Goal: Task Accomplishment & Management: Complete application form

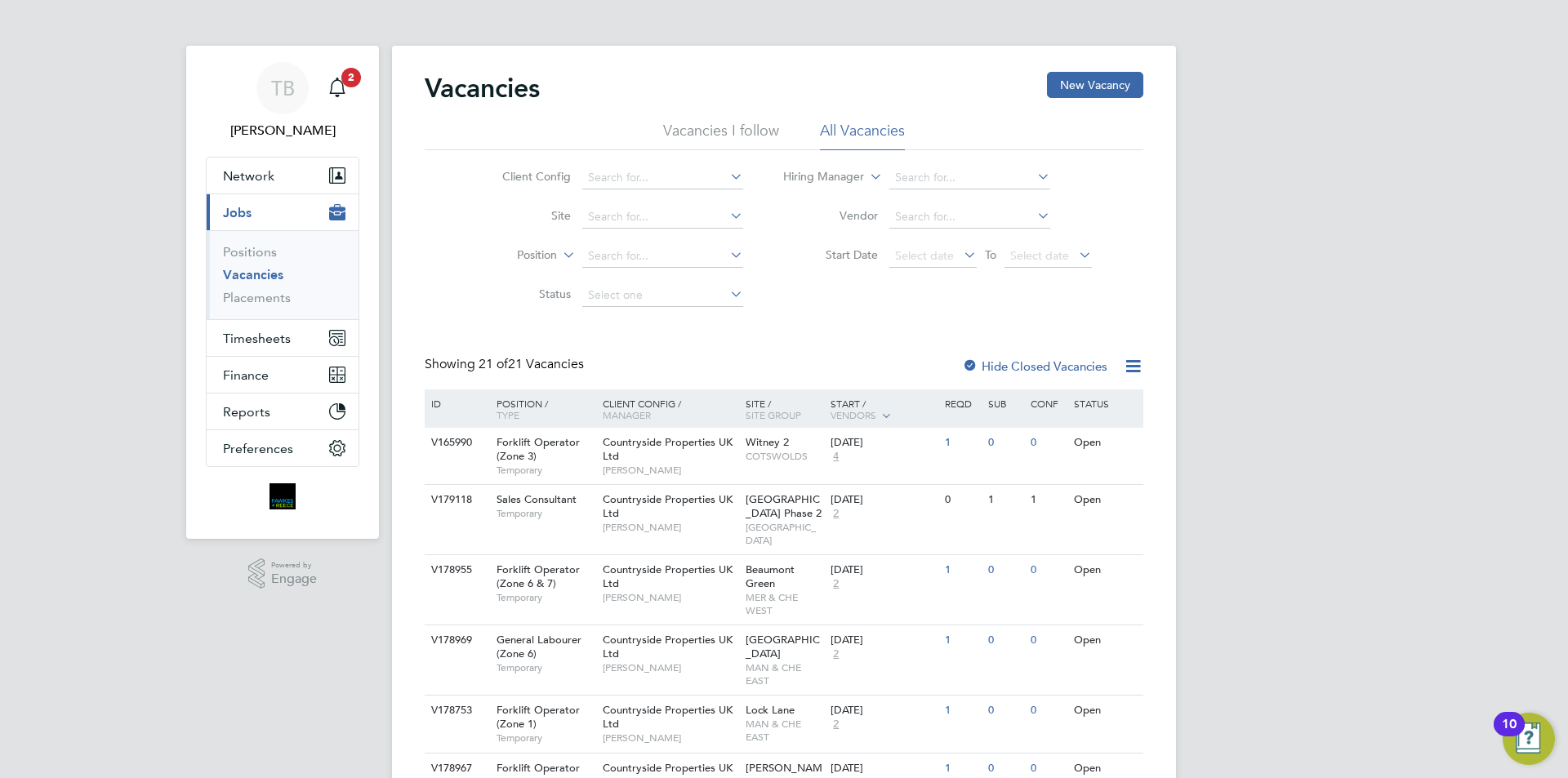
click at [251, 210] on span "Jobs" at bounding box center [237, 212] width 28 height 15
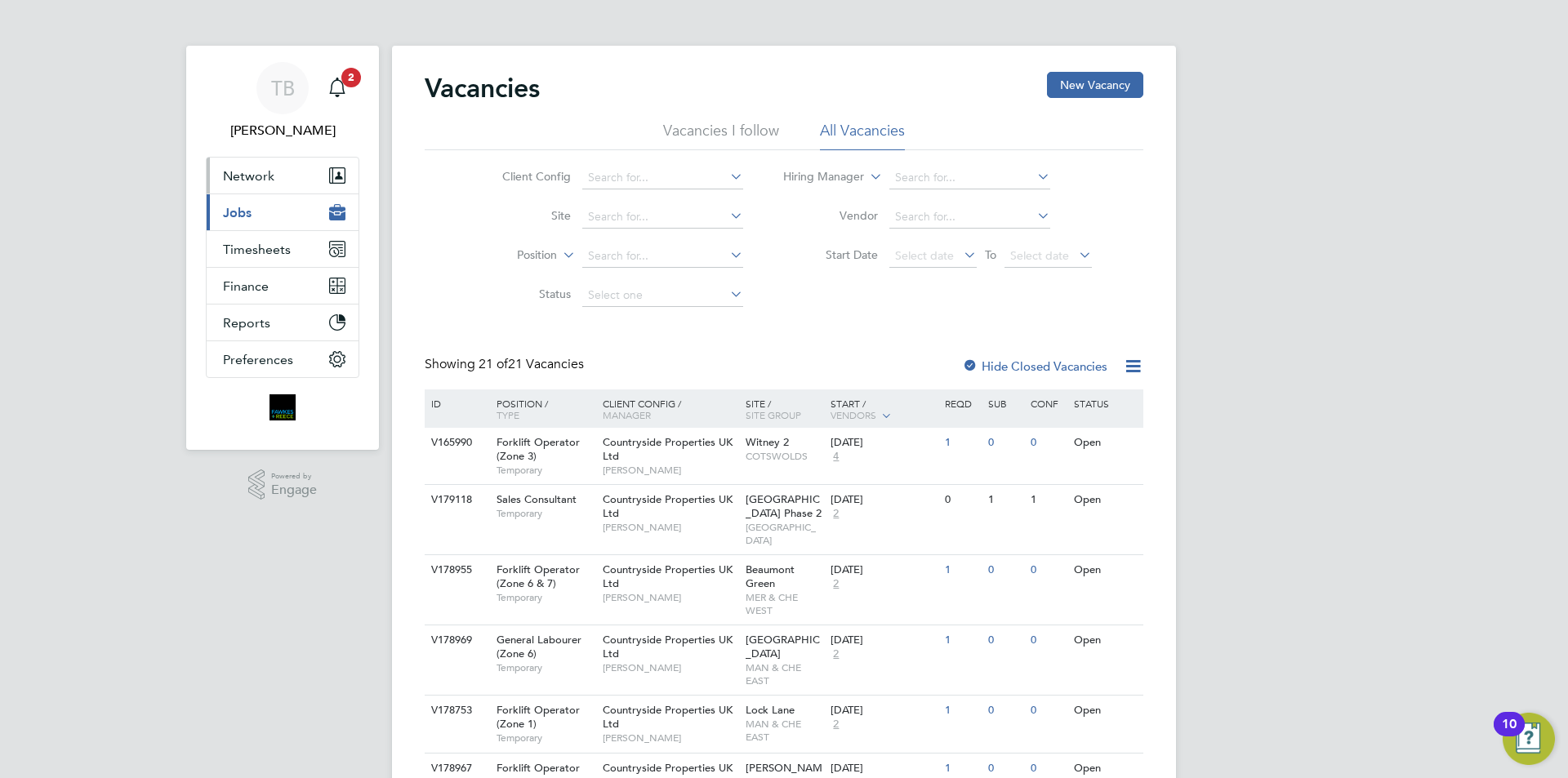
click at [243, 177] on span "Network" at bounding box center [249, 175] width 52 height 15
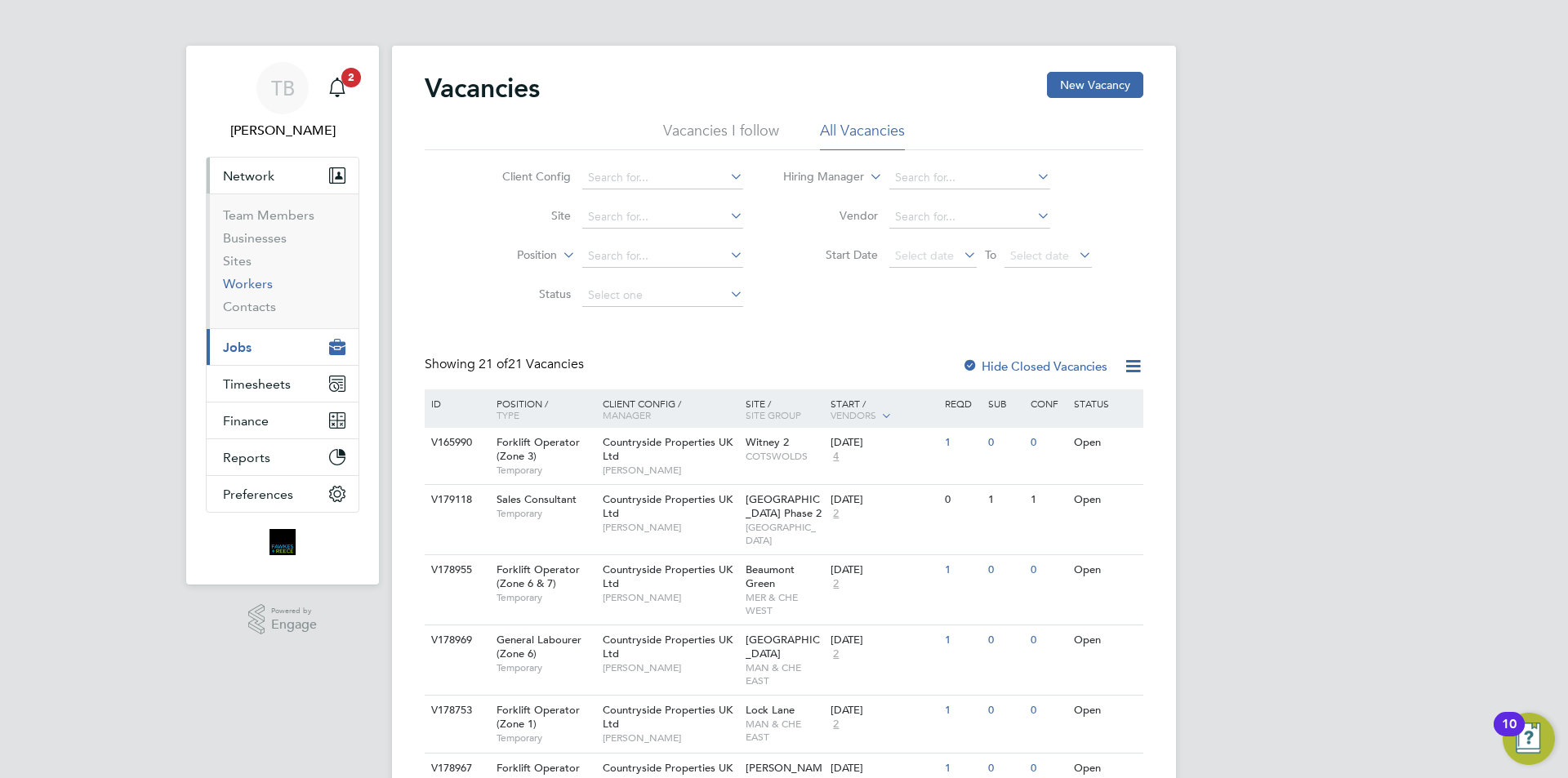
click at [241, 290] on link "Workers" at bounding box center [248, 283] width 50 height 15
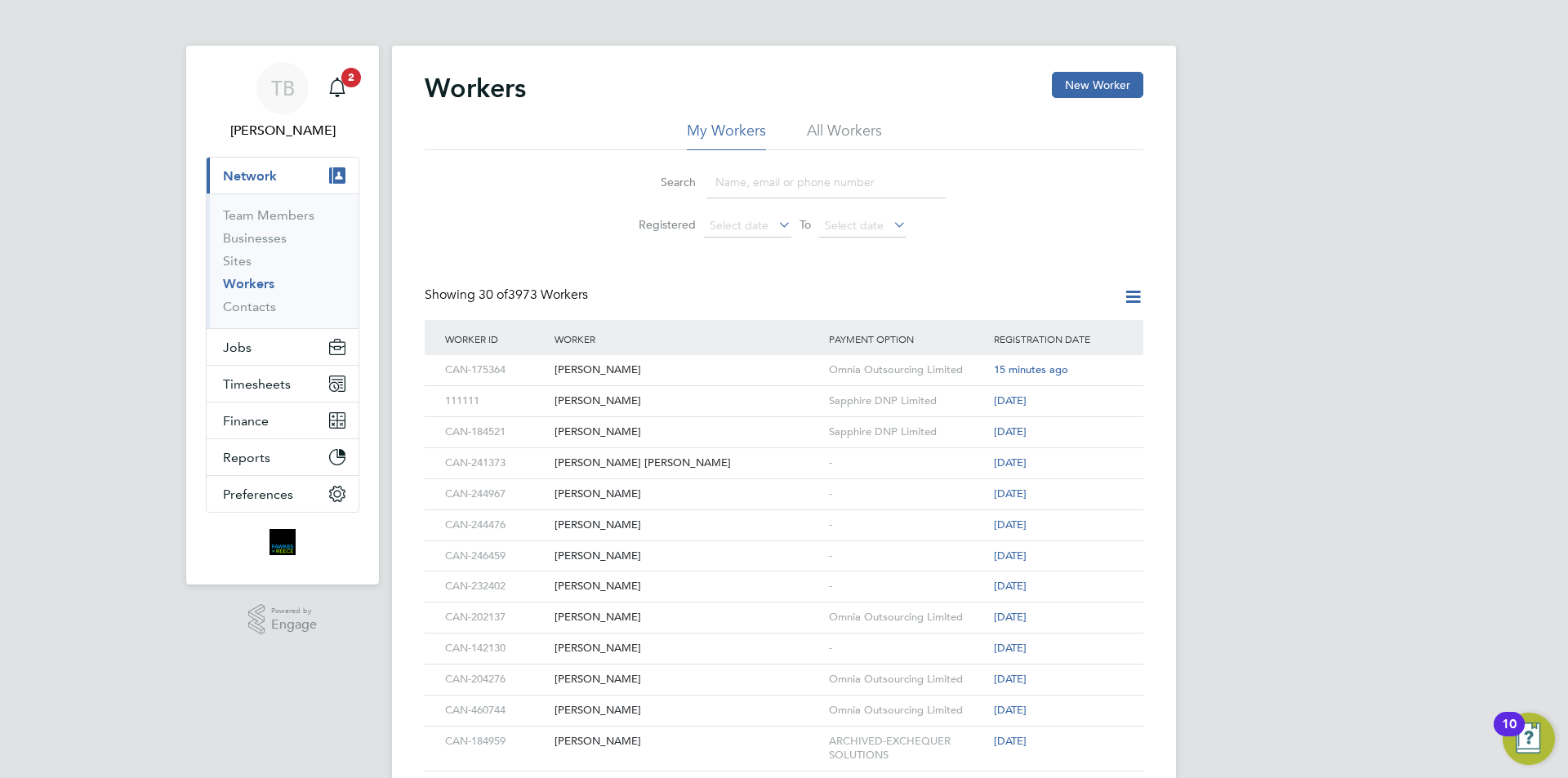
click at [814, 180] on input at bounding box center [826, 182] width 238 height 32
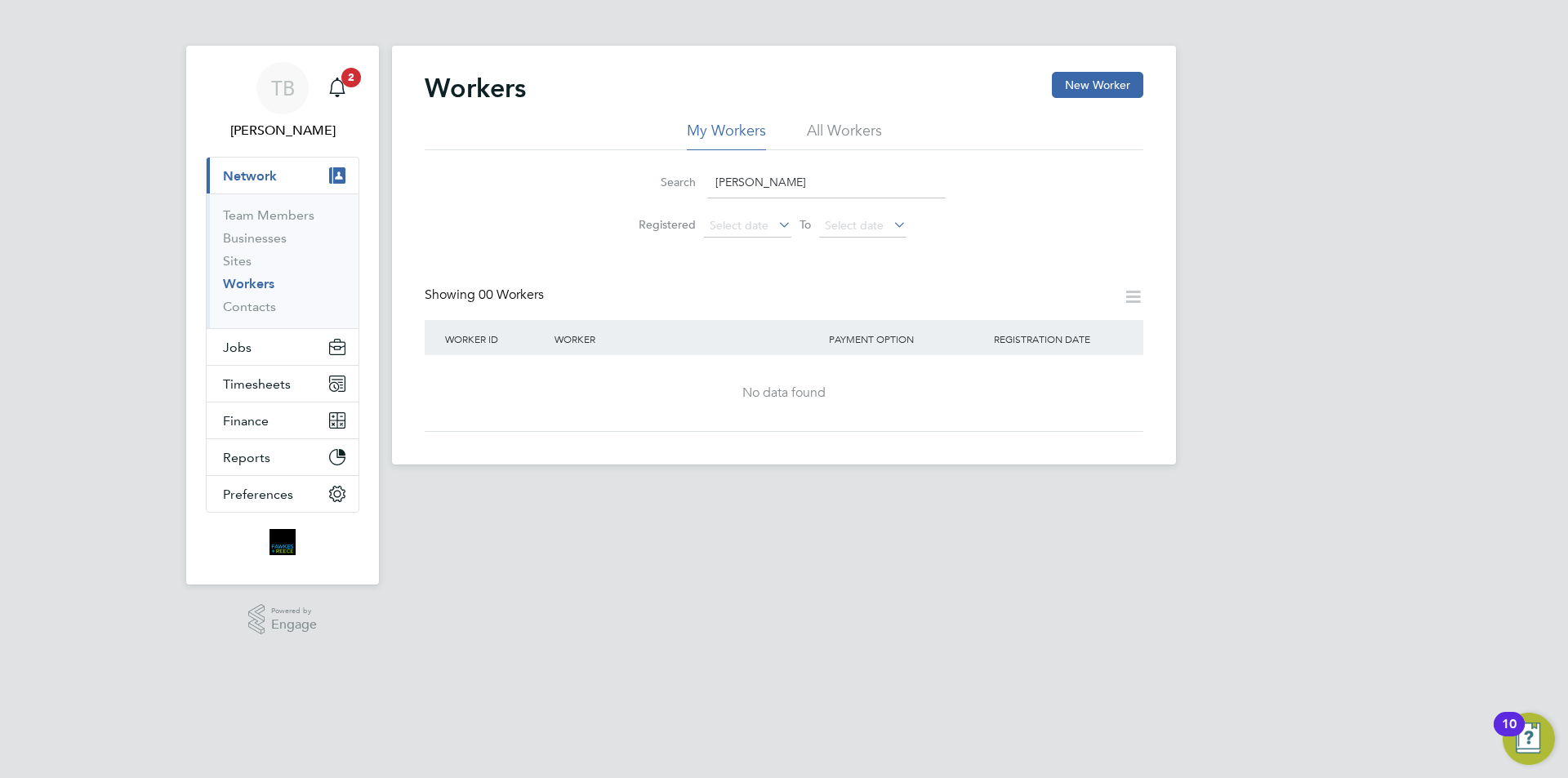
click at [814, 132] on li "All Workers" at bounding box center [844, 135] width 76 height 29
click at [767, 193] on input "[PERSON_NAME]" at bounding box center [826, 182] width 238 height 32
type input "[PERSON_NAME]"
click at [1068, 75] on button "New Worker" at bounding box center [1097, 84] width 92 height 26
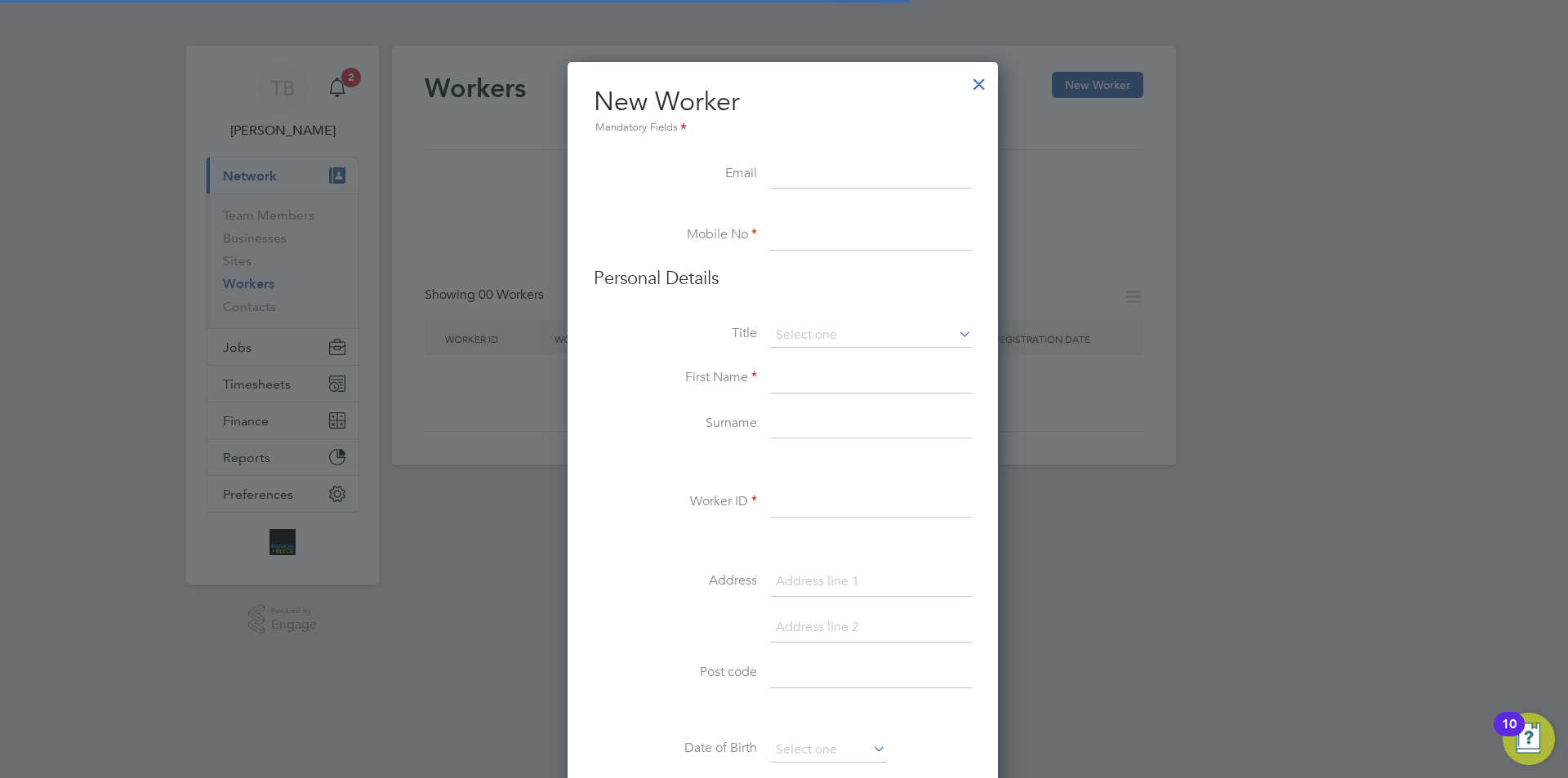
scroll to position [1389, 433]
click at [812, 177] on input at bounding box center [871, 174] width 202 height 29
paste input "[PERSON_NAME][EMAIL_ADDRESS][PERSON_NAME][DOMAIN_NAME]"
type input "[PERSON_NAME][EMAIL_ADDRESS][PERSON_NAME][DOMAIN_NAME]"
click at [797, 235] on input at bounding box center [871, 235] width 202 height 29
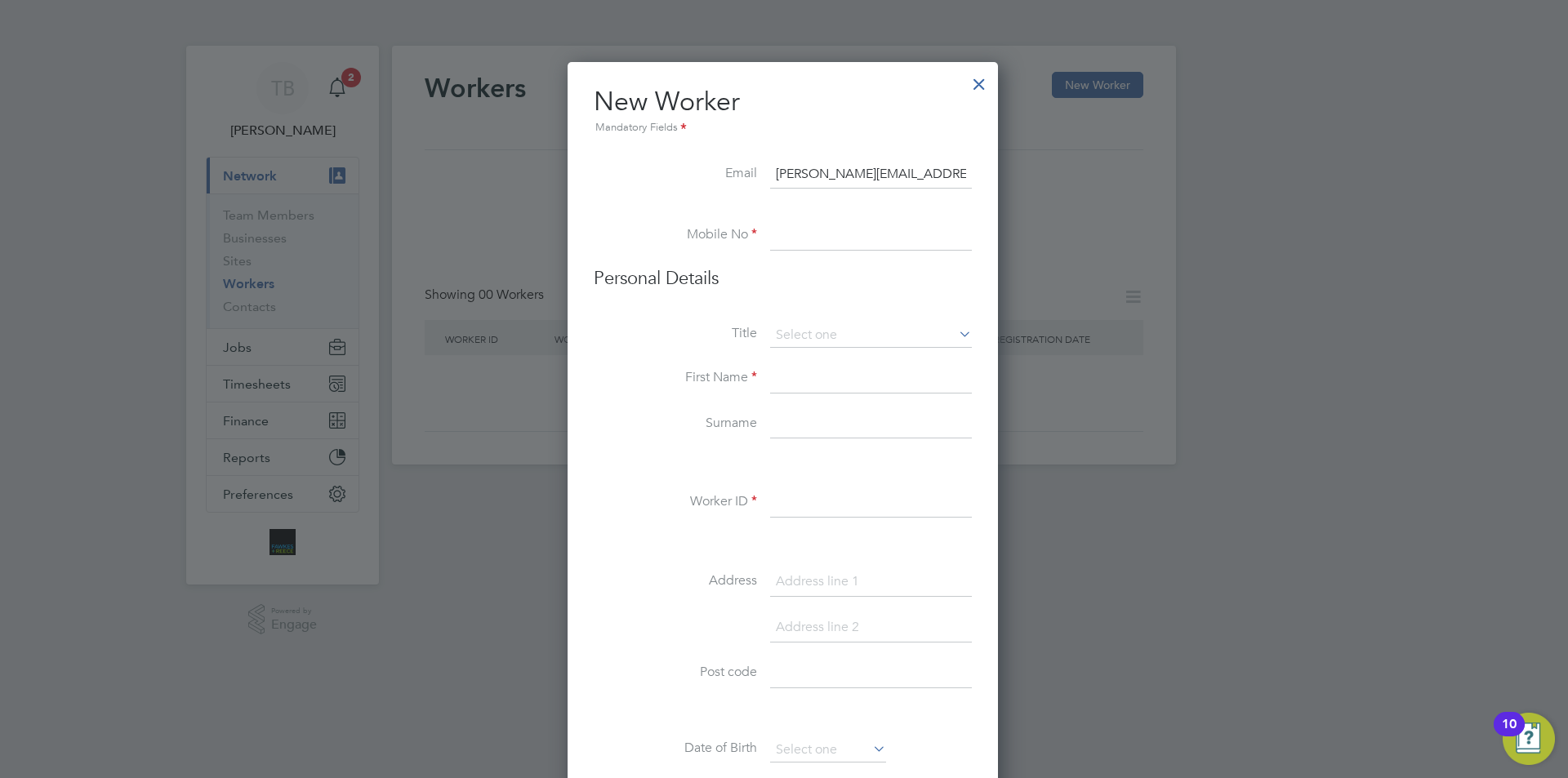
click at [894, 226] on input at bounding box center [871, 235] width 202 height 29
paste input "07939 080650"
type input "07939 080650"
click at [816, 341] on input at bounding box center [871, 336] width 202 height 25
drag, startPoint x: 792, startPoint y: 360, endPoint x: 796, endPoint y: 380, distance: 20.4
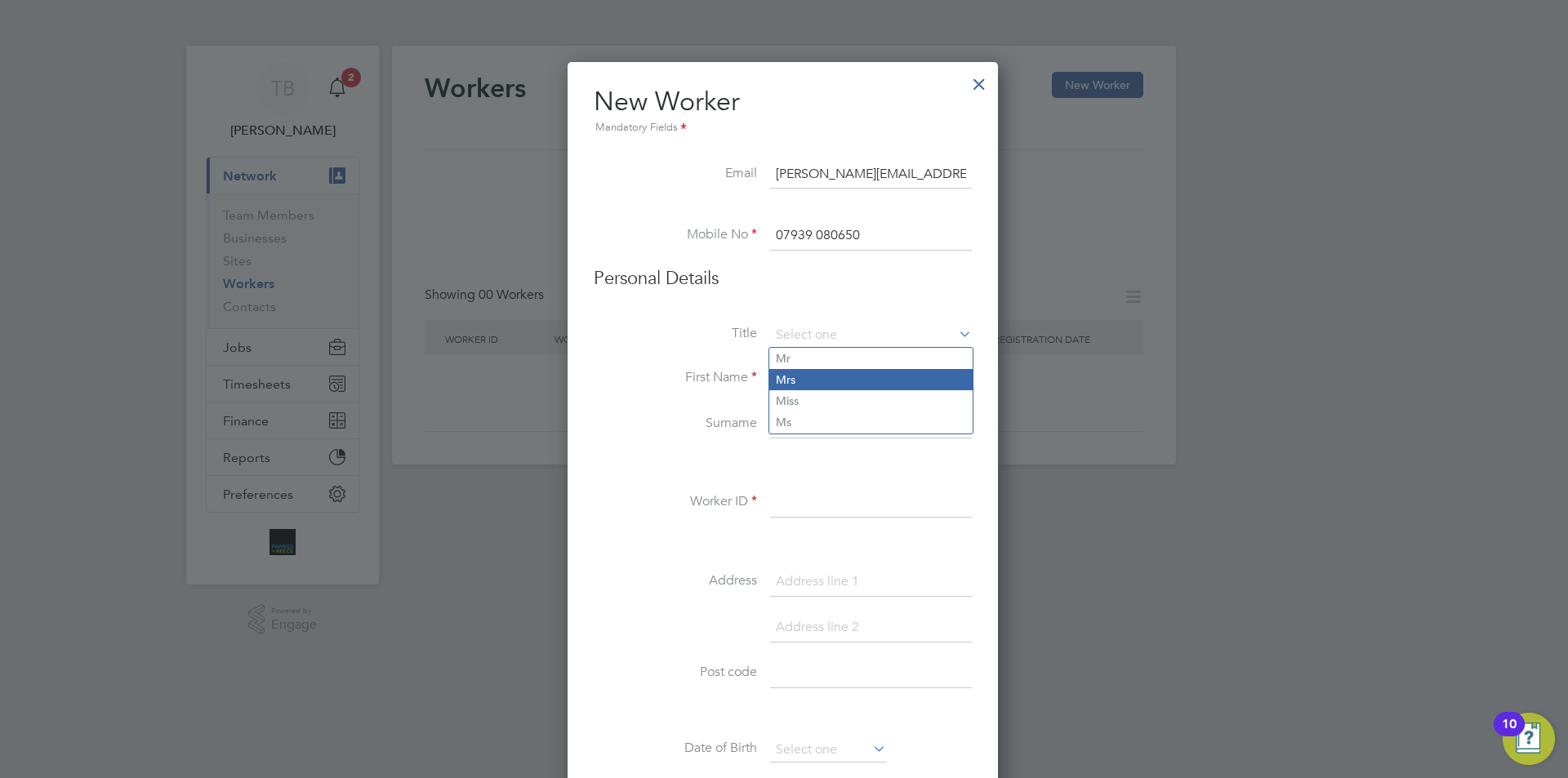
click at [792, 363] on li "Mr" at bounding box center [871, 359] width 203 height 21
type input "Mr"
click at [784, 365] on input at bounding box center [871, 378] width 202 height 29
click at [784, 377] on input at bounding box center [871, 378] width 202 height 29
type input "[PERSON_NAME]"
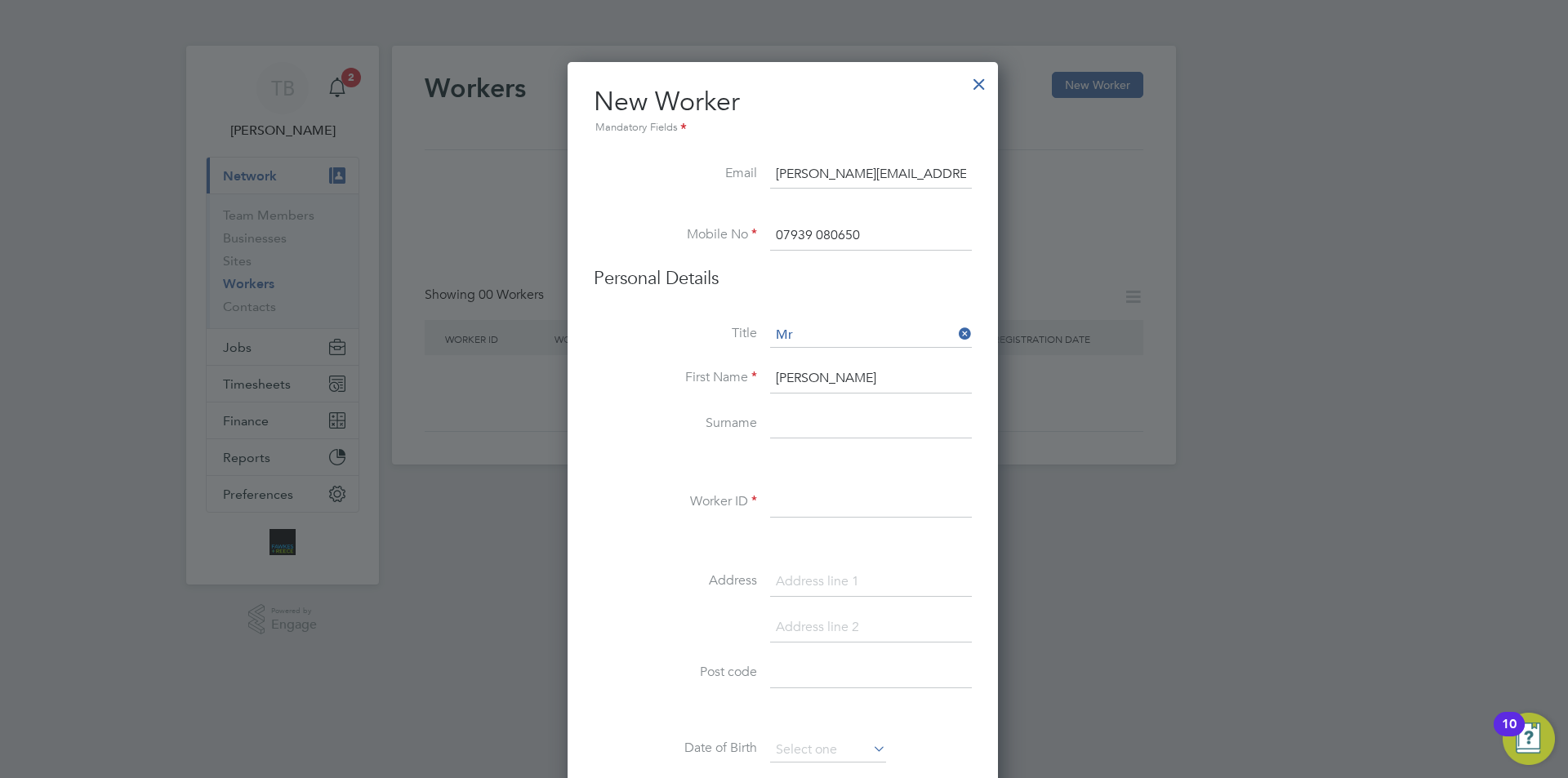
click at [855, 428] on input at bounding box center [871, 424] width 202 height 29
type input "[PERSON_NAME]"
click at [825, 513] on input at bounding box center [871, 503] width 202 height 29
paste input "CAN-474323"
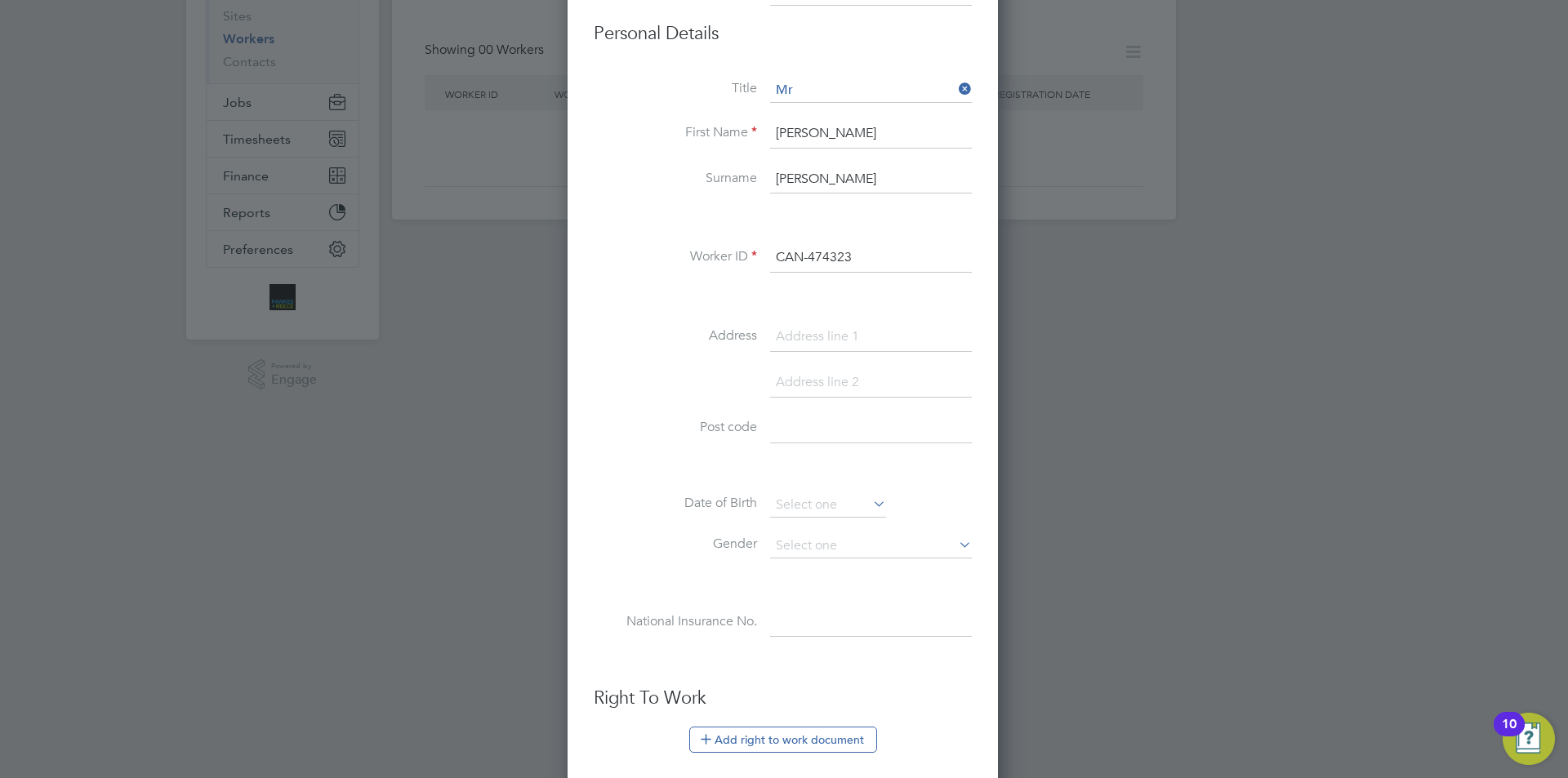
type input "CAN-474323"
click at [827, 340] on input at bounding box center [871, 337] width 202 height 29
paste input "[STREET_ADDRESS]"
type input "[STREET_ADDRESS]"
click at [802, 425] on input at bounding box center [871, 428] width 202 height 29
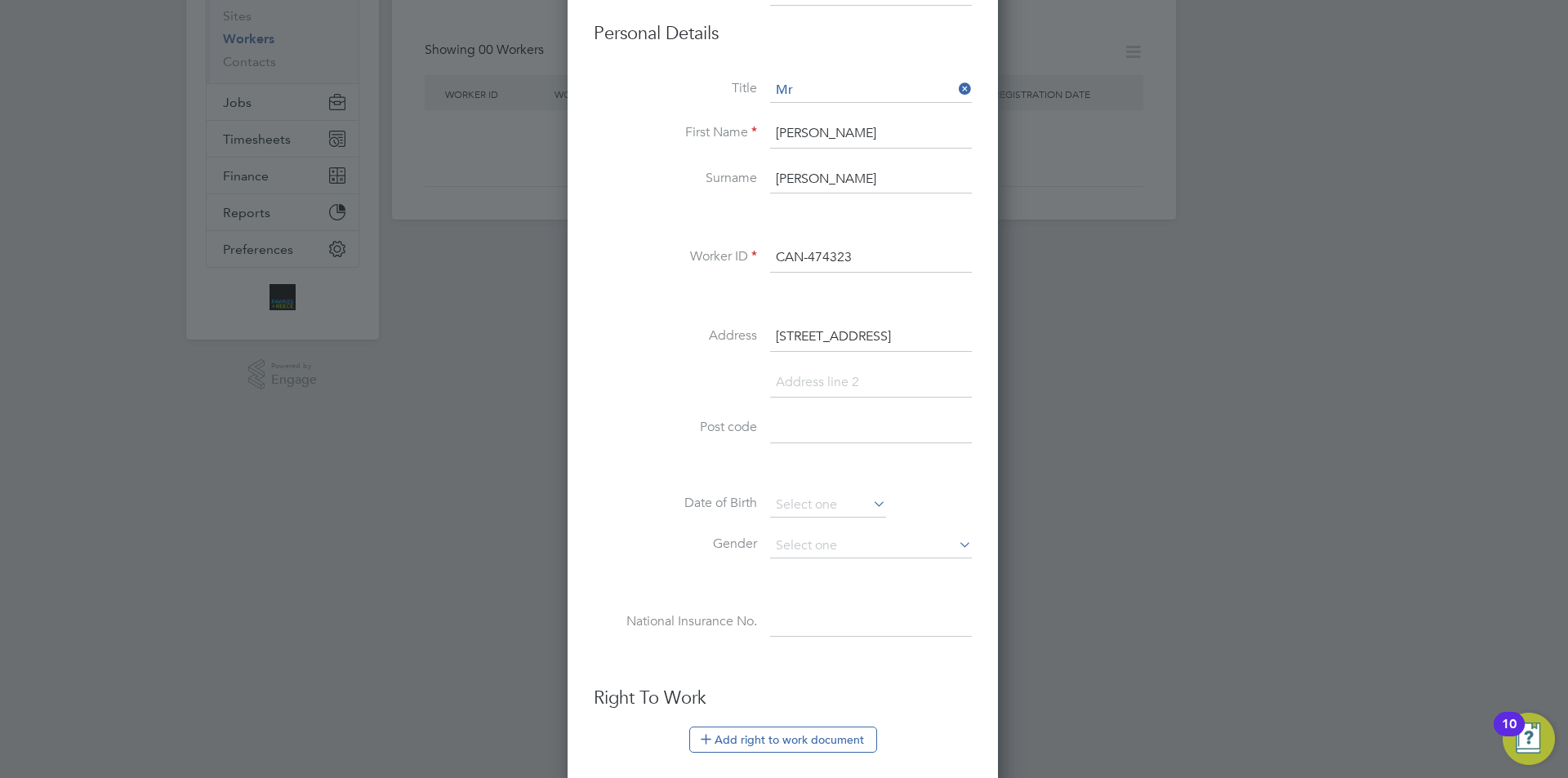
paste input "M6 8PA"
type input "M6 8PA"
click at [796, 489] on div "Title Mr First Name [PERSON_NAME] [PERSON_NAME] Worker ID CAN-474323 Address [S…" at bounding box center [783, 374] width 378 height 592
click at [791, 500] on input at bounding box center [828, 505] width 116 height 25
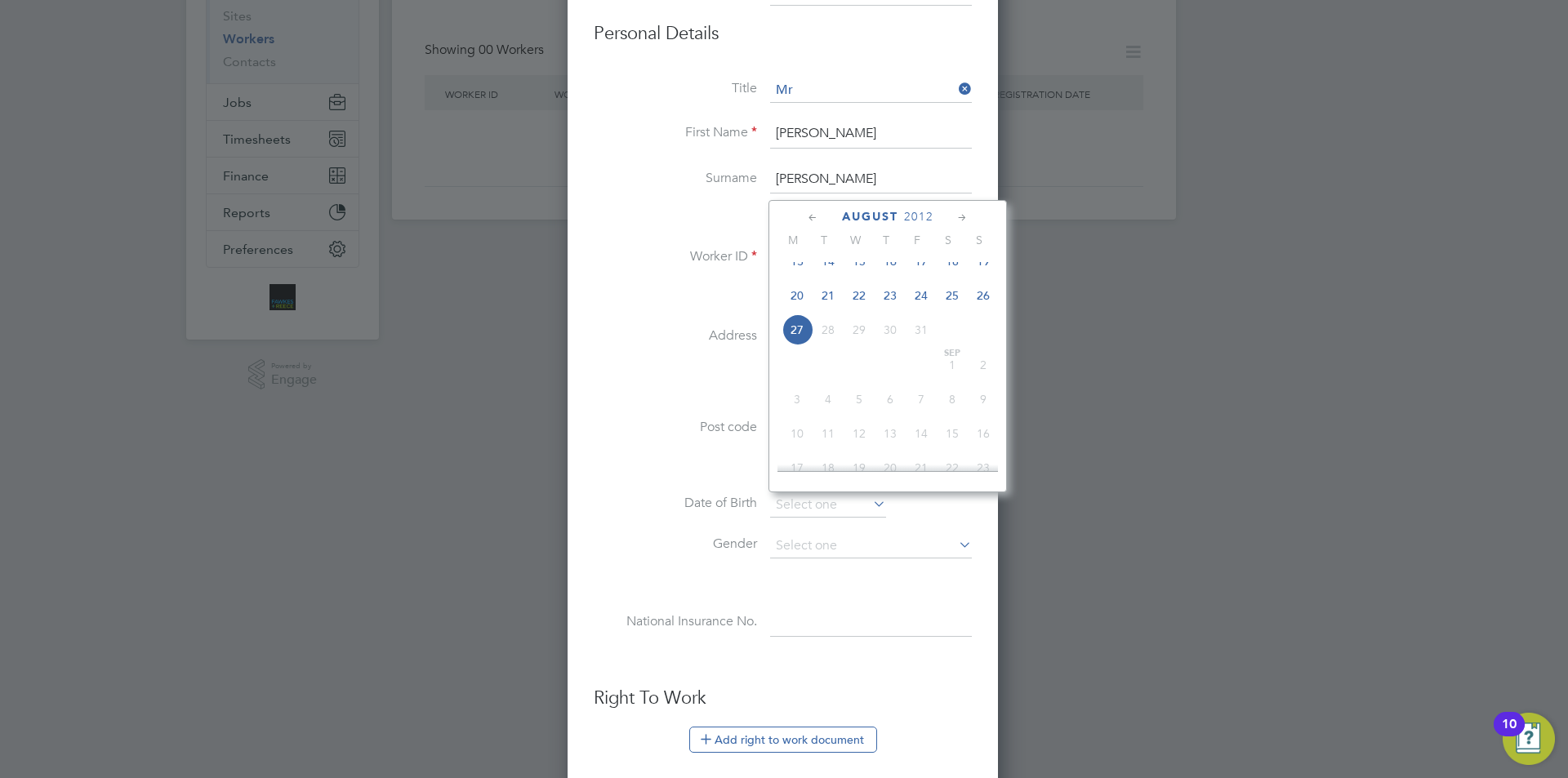
click at [887, 212] on span "August" at bounding box center [870, 217] width 56 height 14
click at [911, 212] on span "2025" at bounding box center [918, 217] width 29 height 14
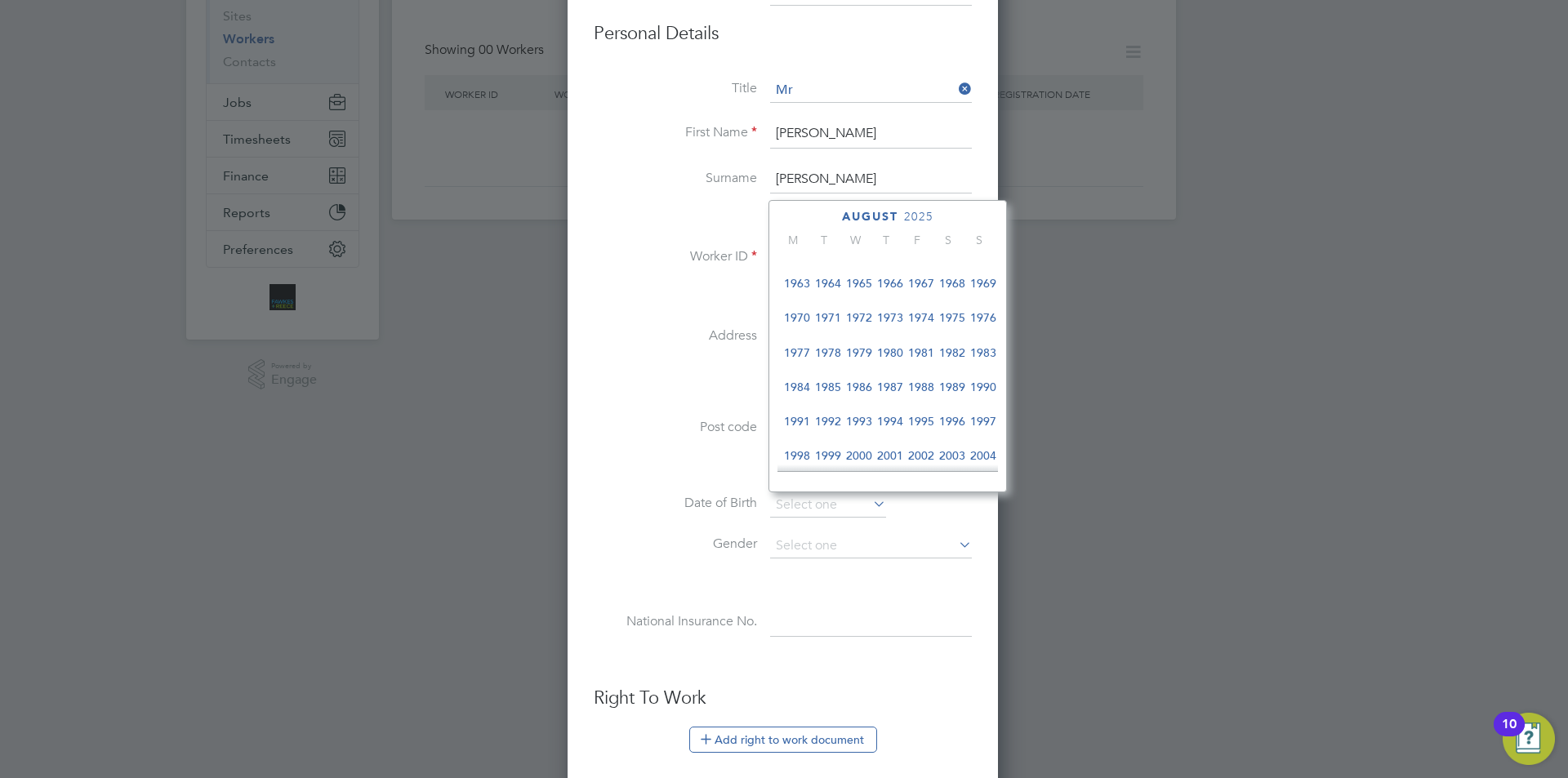
scroll to position [187, 0]
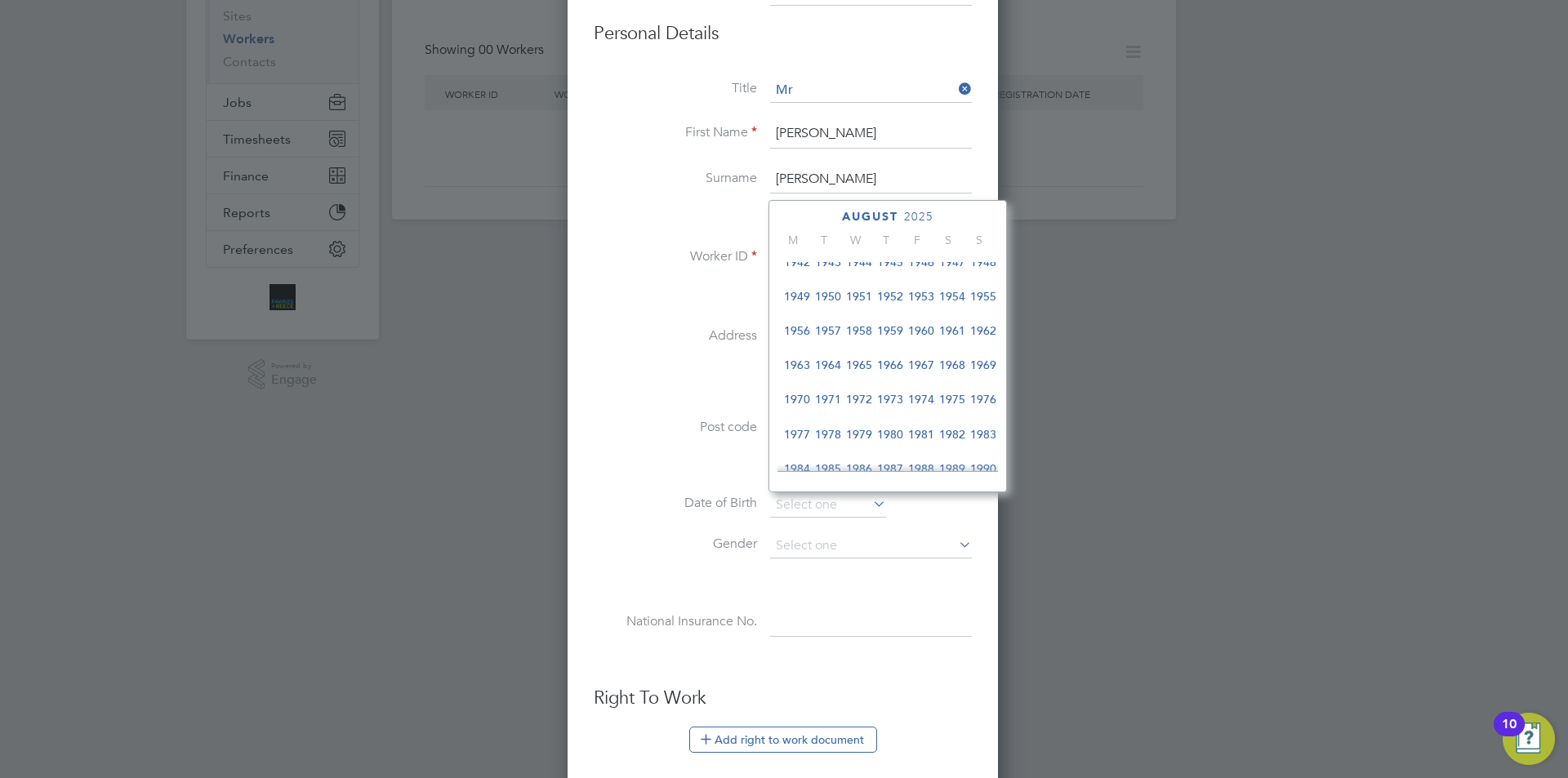
click at [980, 334] on span "1962" at bounding box center [983, 330] width 31 height 31
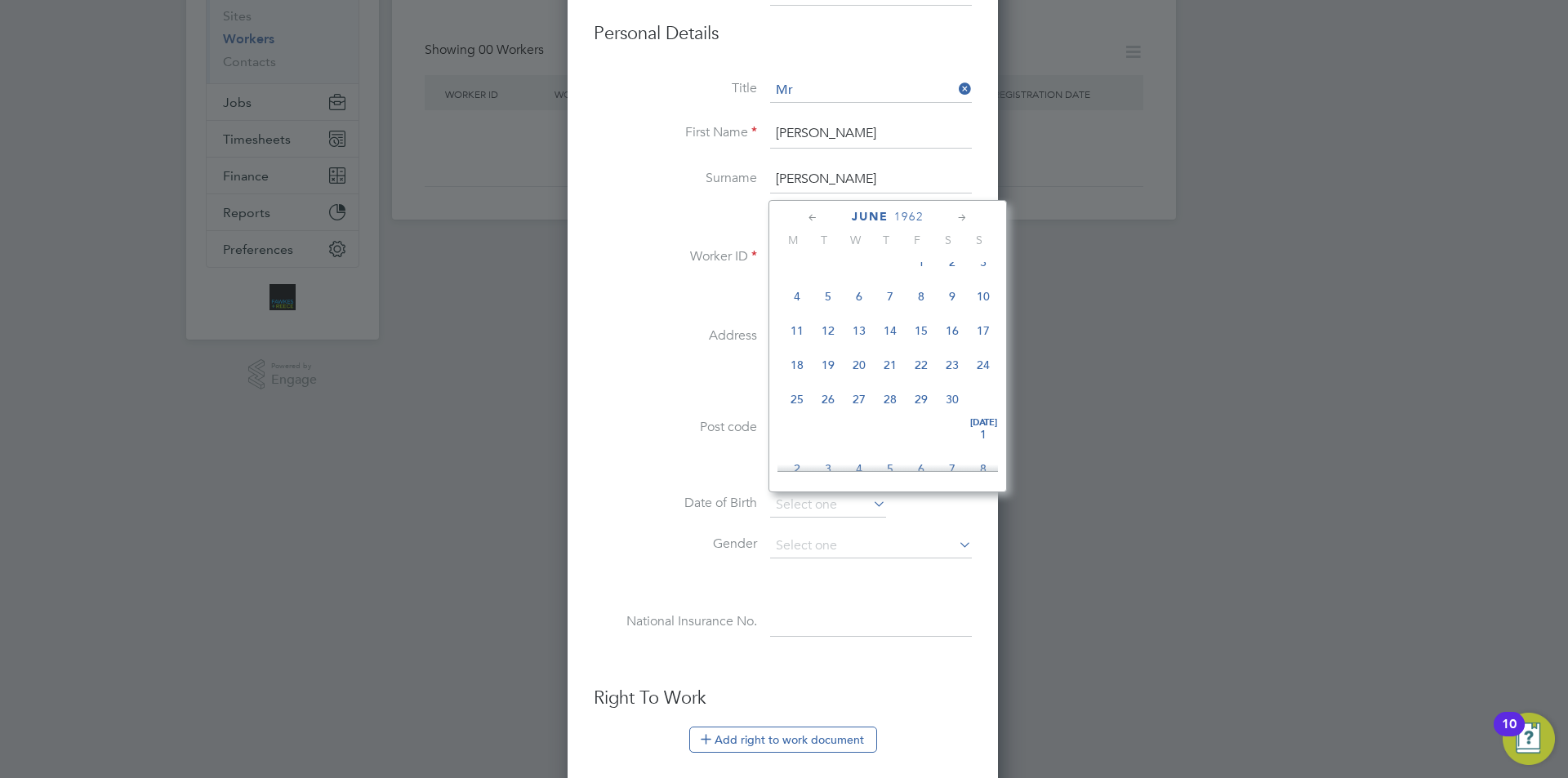
click at [810, 214] on icon at bounding box center [812, 218] width 15 height 18
click at [890, 282] on span "[DATE]" at bounding box center [889, 277] width 31 height 31
type input "[DATE]"
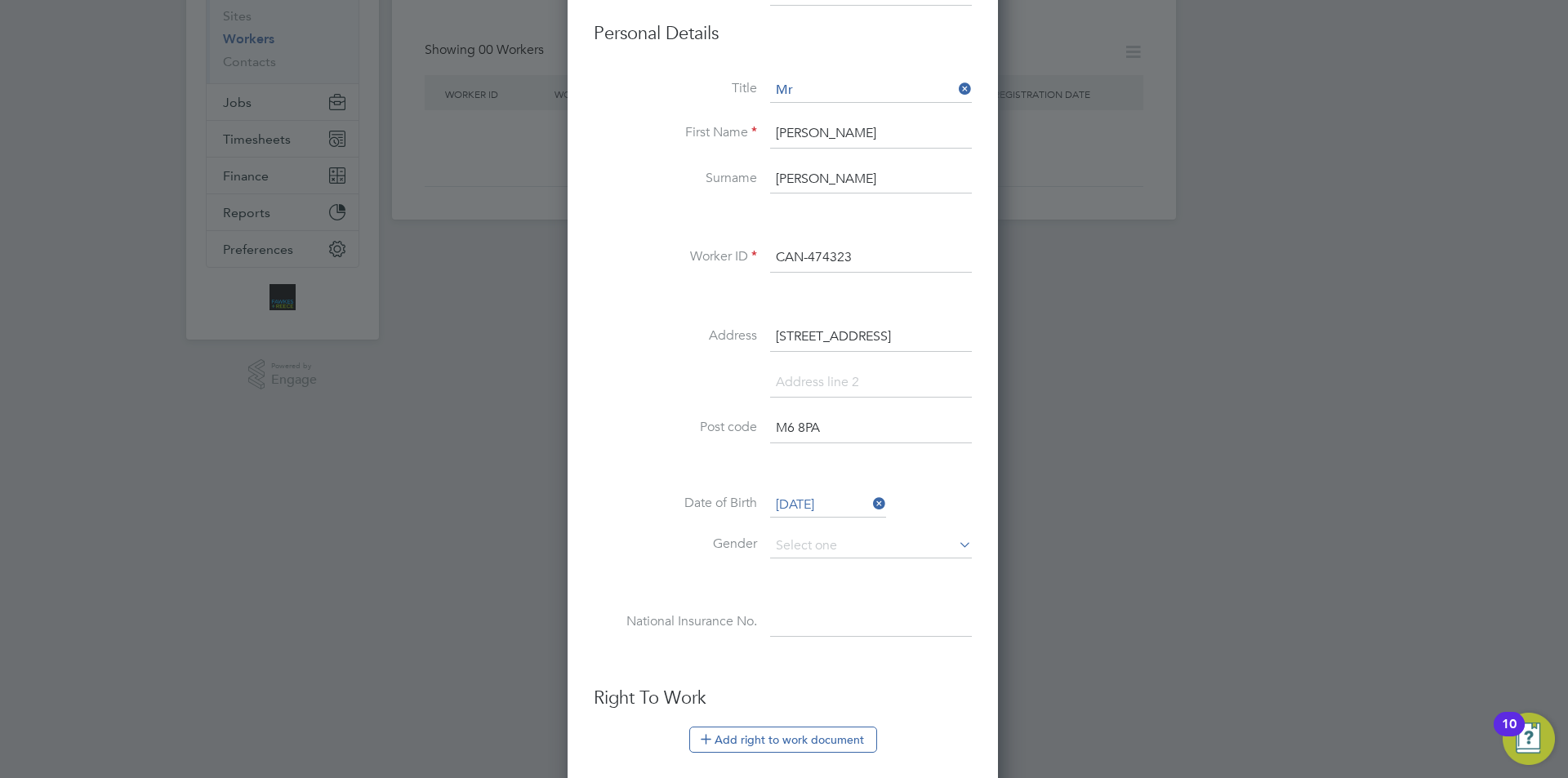
scroll to position [327, 0]
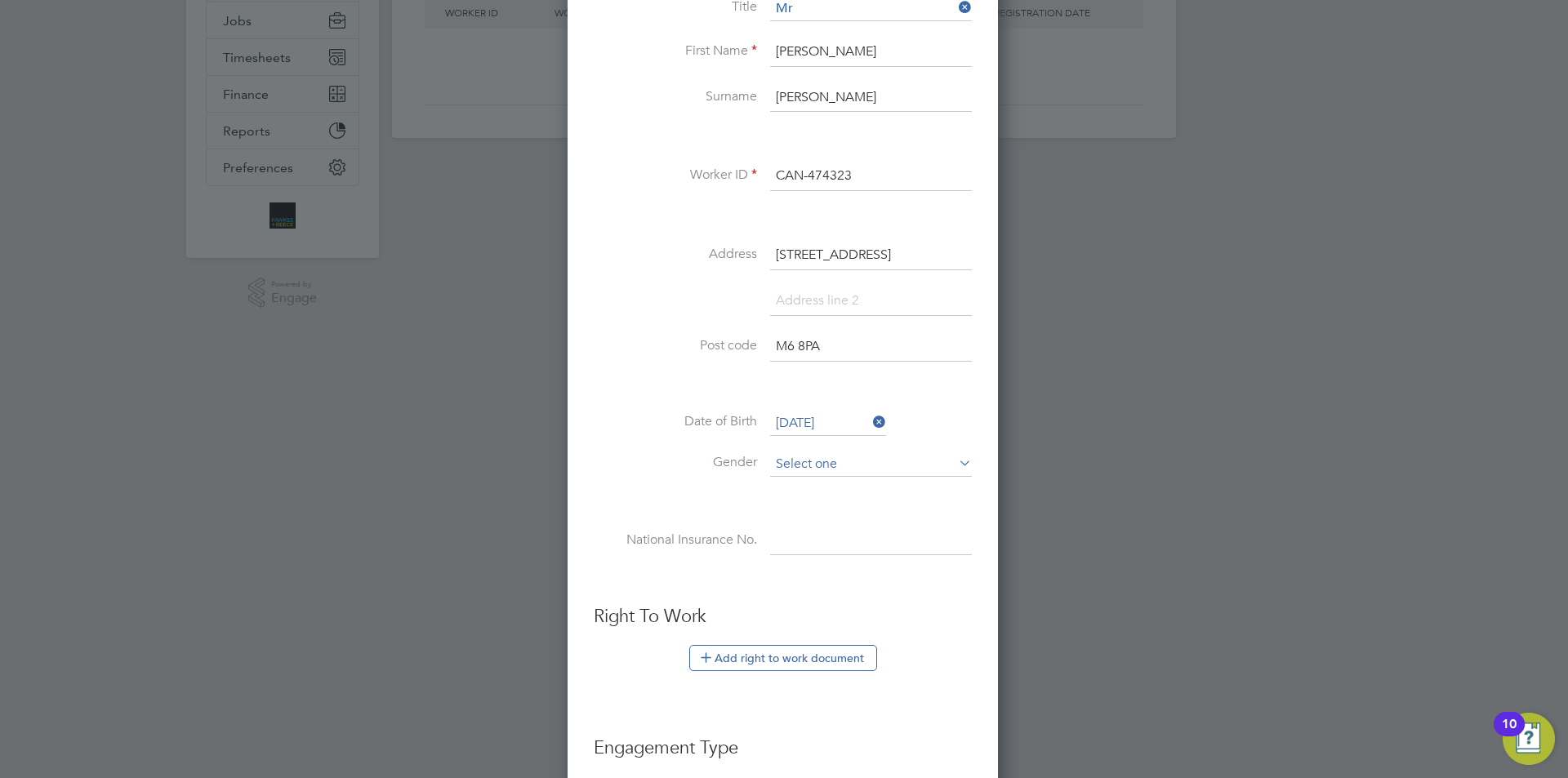
click at [793, 468] on input at bounding box center [871, 464] width 202 height 25
click at [788, 484] on li "[DEMOGRAPHIC_DATA]" at bounding box center [871, 488] width 203 height 21
type input "[DEMOGRAPHIC_DATA]"
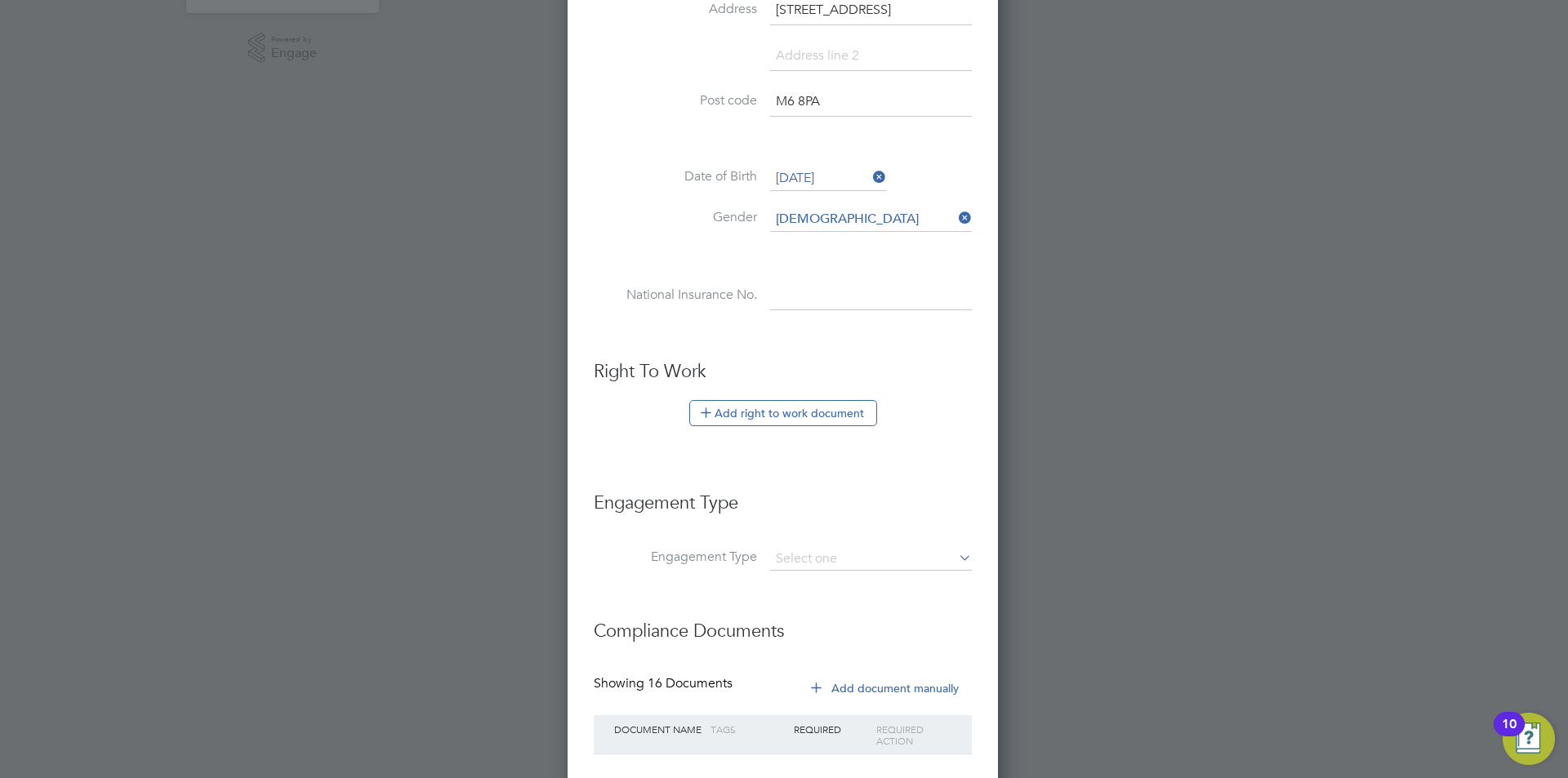
click at [798, 288] on input at bounding box center [871, 296] width 202 height 29
paste input "WP202089A"
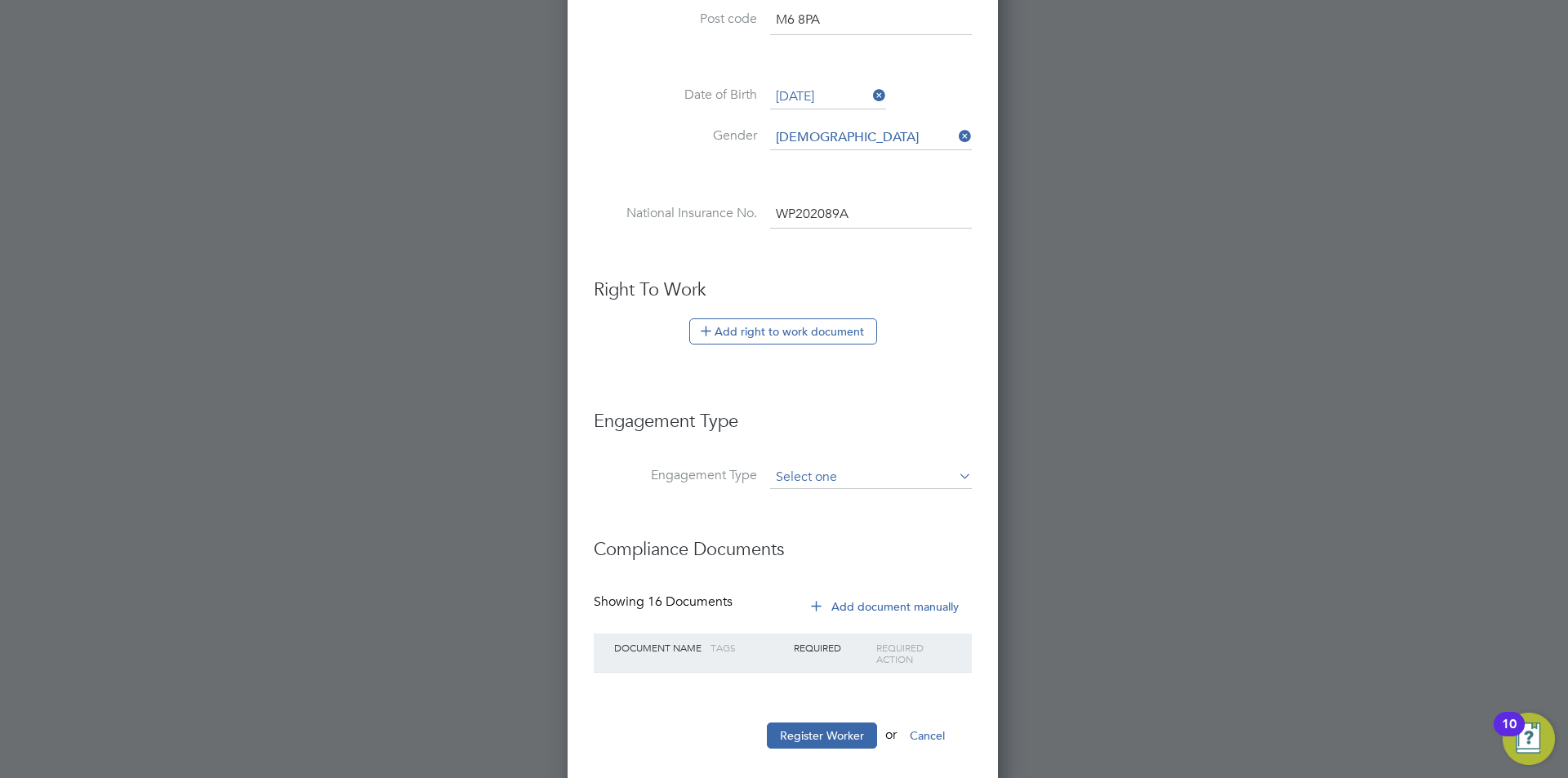
type input "WP 20 20 89 A"
click at [832, 466] on input at bounding box center [871, 478] width 202 height 23
click at [816, 574] on li "Umbrella" at bounding box center [871, 571] width 203 height 24
type input "Umbrella"
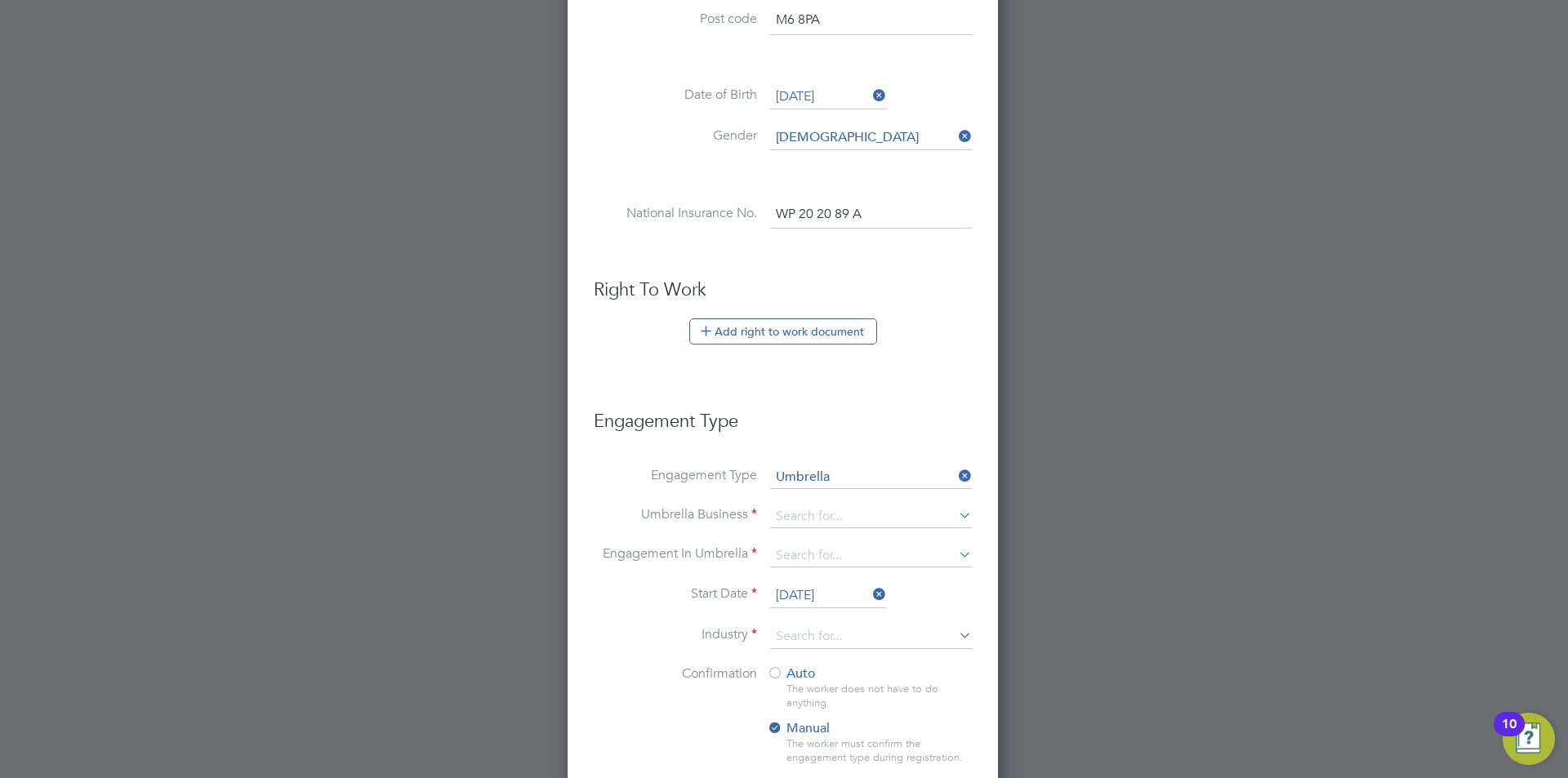
scroll to position [816, 0]
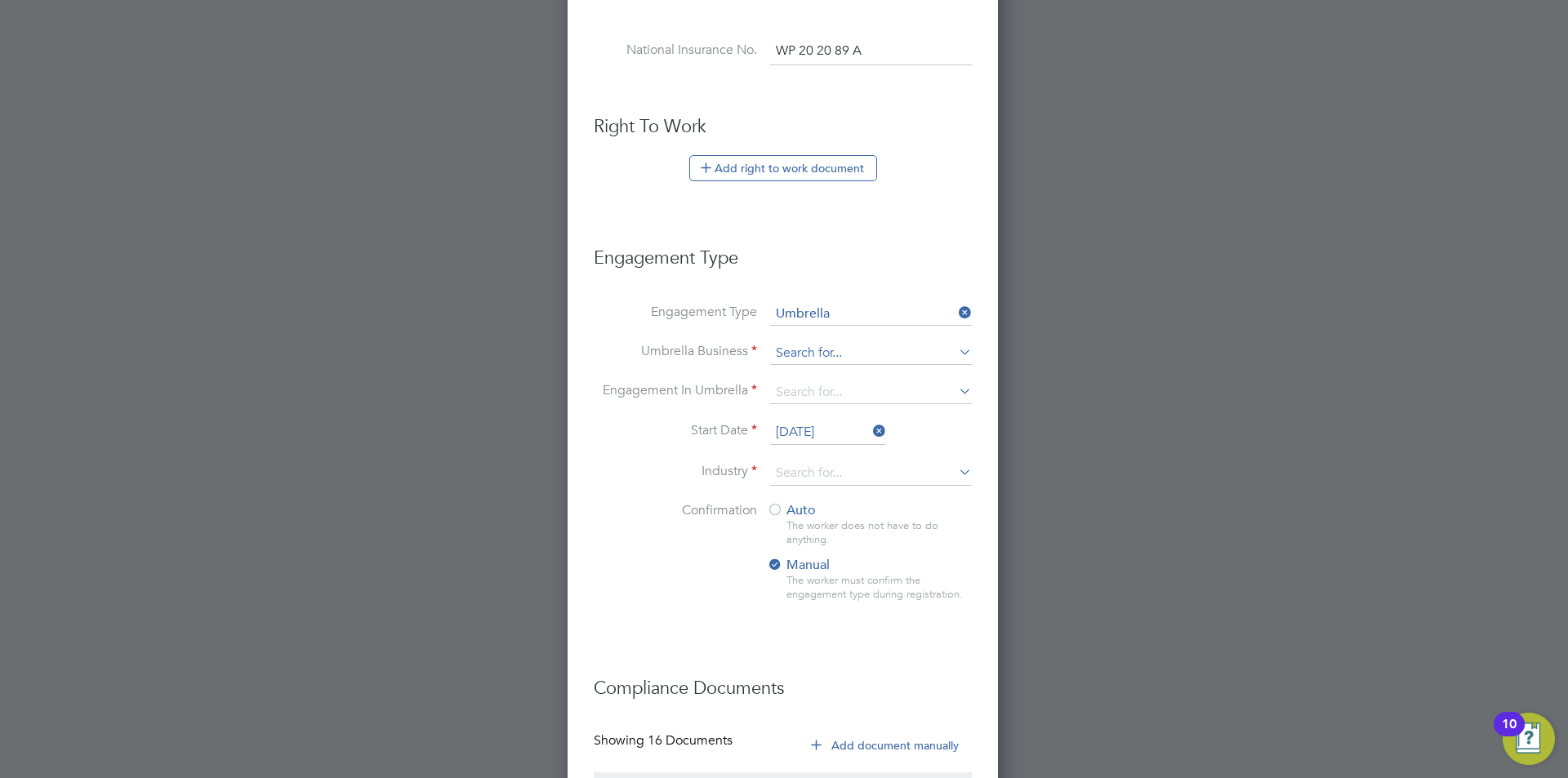
click at [822, 349] on input at bounding box center [871, 353] width 202 height 23
click at [812, 357] on input at bounding box center [871, 353] width 202 height 23
click at [812, 368] on b "Workwell" at bounding box center [804, 375] width 58 height 15
type input "Workwell People Solutions Limited"
click at [804, 381] on input at bounding box center [871, 393] width 202 height 23
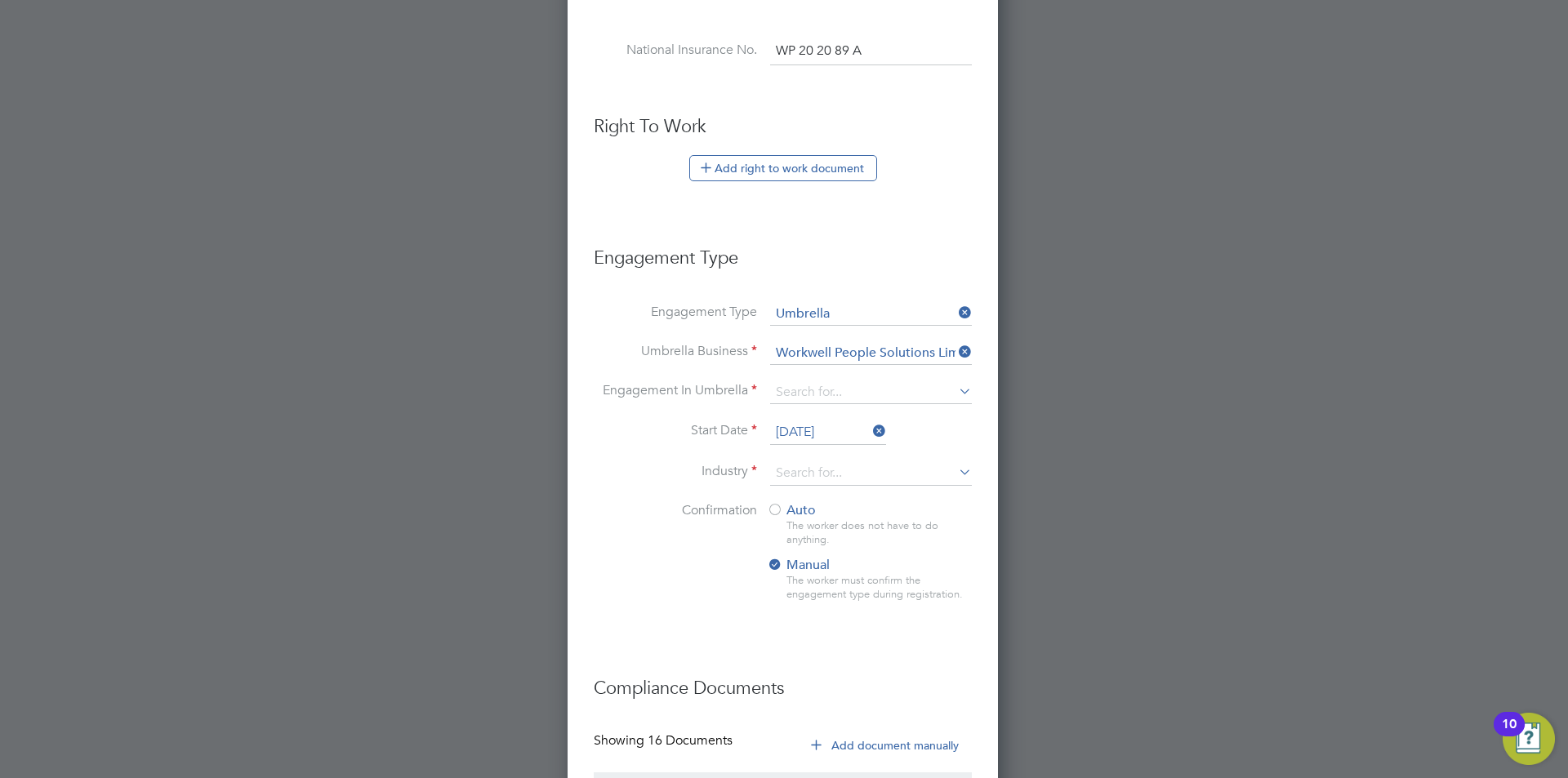
click at [869, 433] on li "CIS Self-employed" at bounding box center [871, 440] width 203 height 24
type input "CIS Self-employed"
click at [851, 430] on input "[DATE]" at bounding box center [828, 433] width 116 height 25
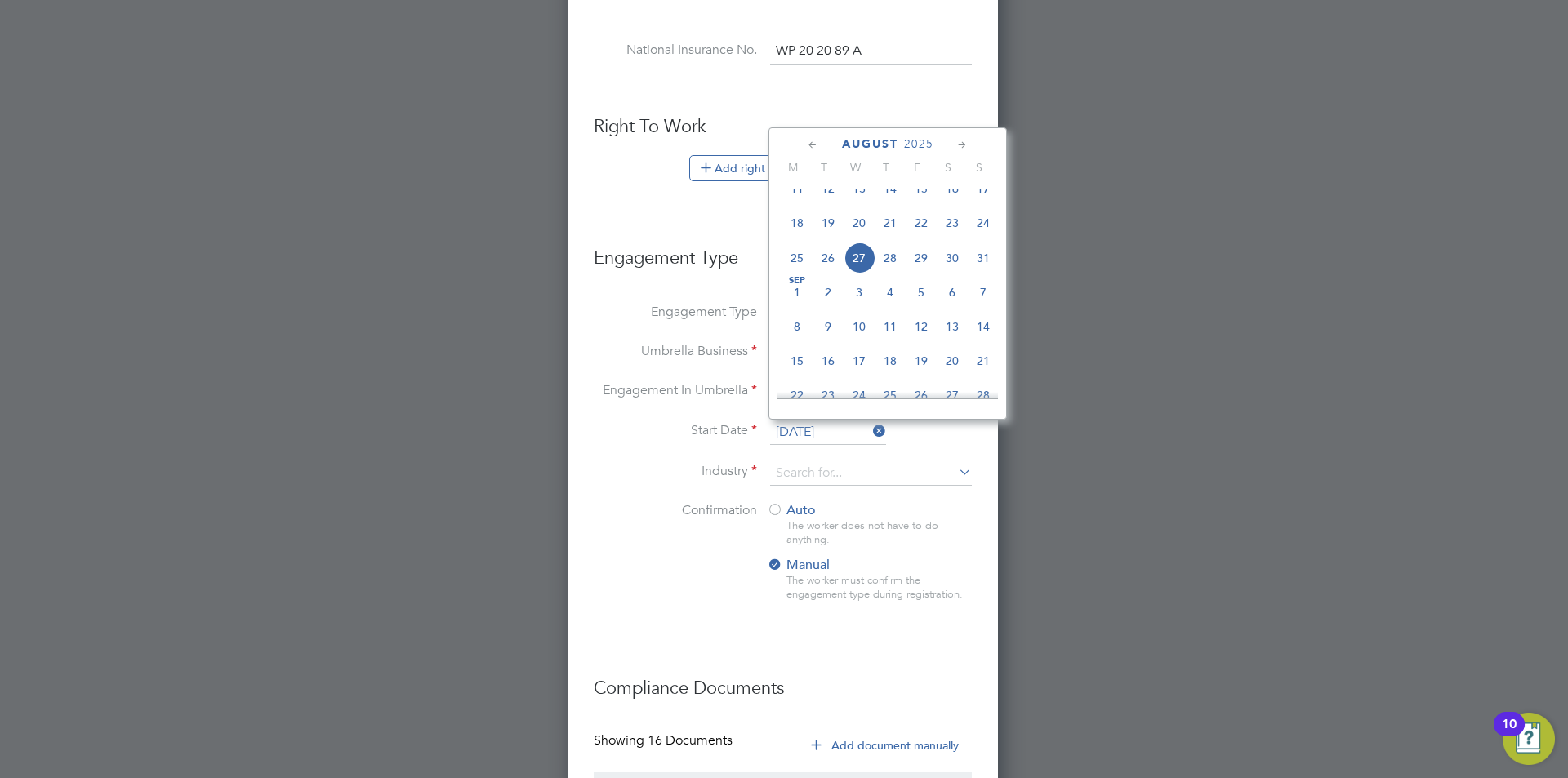
click at [827, 272] on span "26" at bounding box center [827, 258] width 31 height 31
type input "[DATE]"
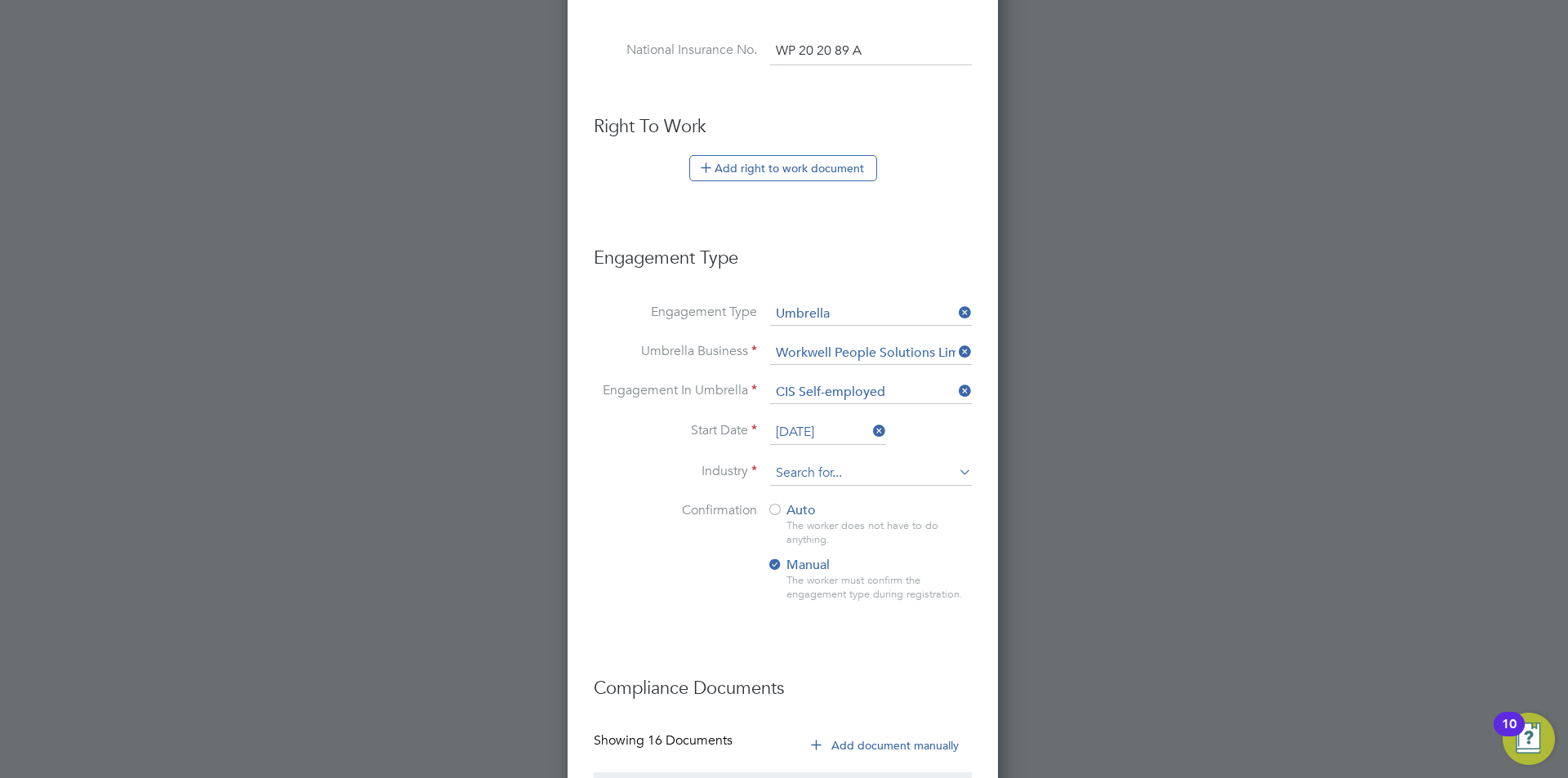
click at [810, 466] on input at bounding box center [871, 473] width 202 height 25
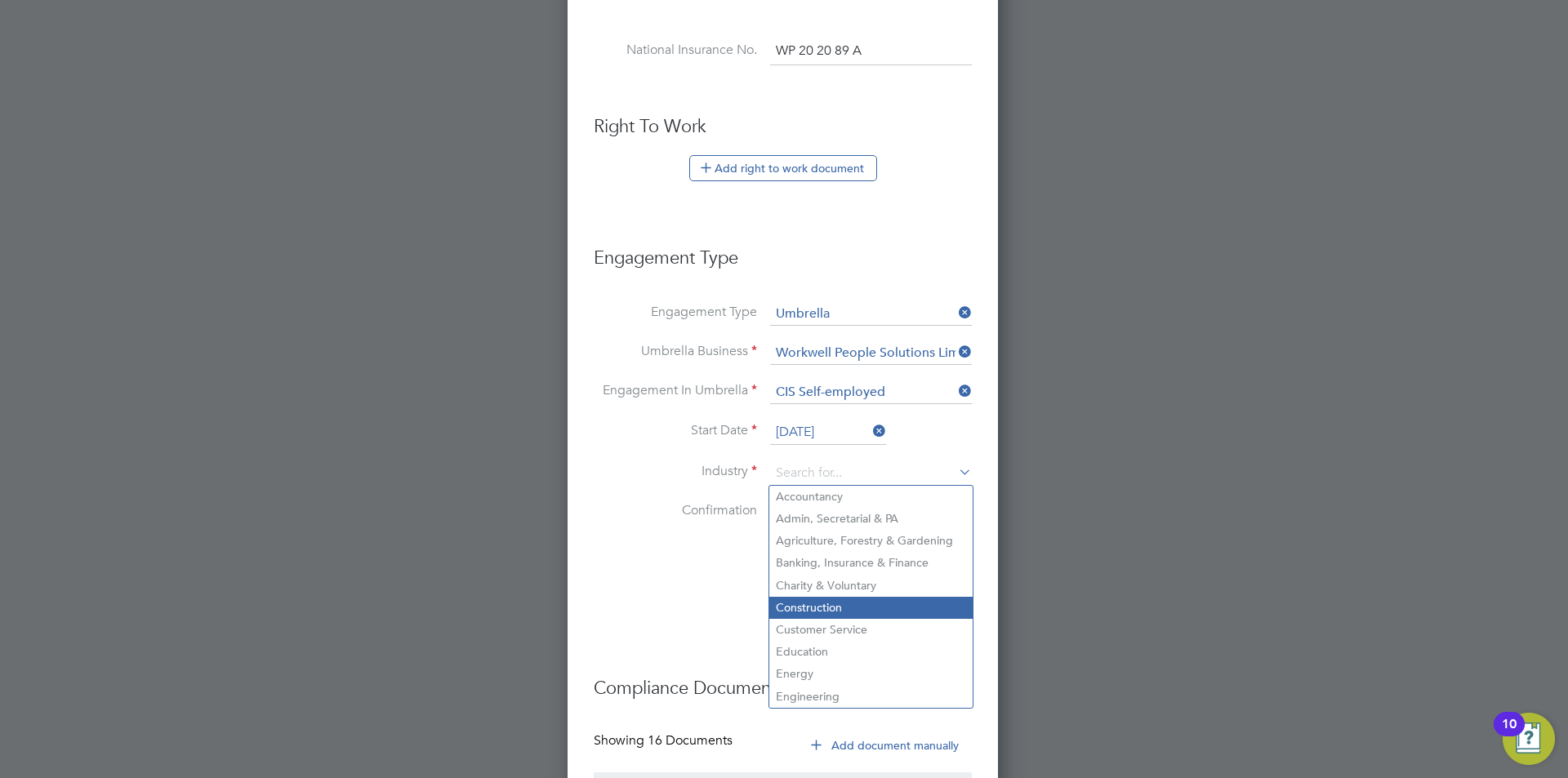
click at [812, 612] on li "Construction" at bounding box center [871, 607] width 203 height 22
type input "Construction"
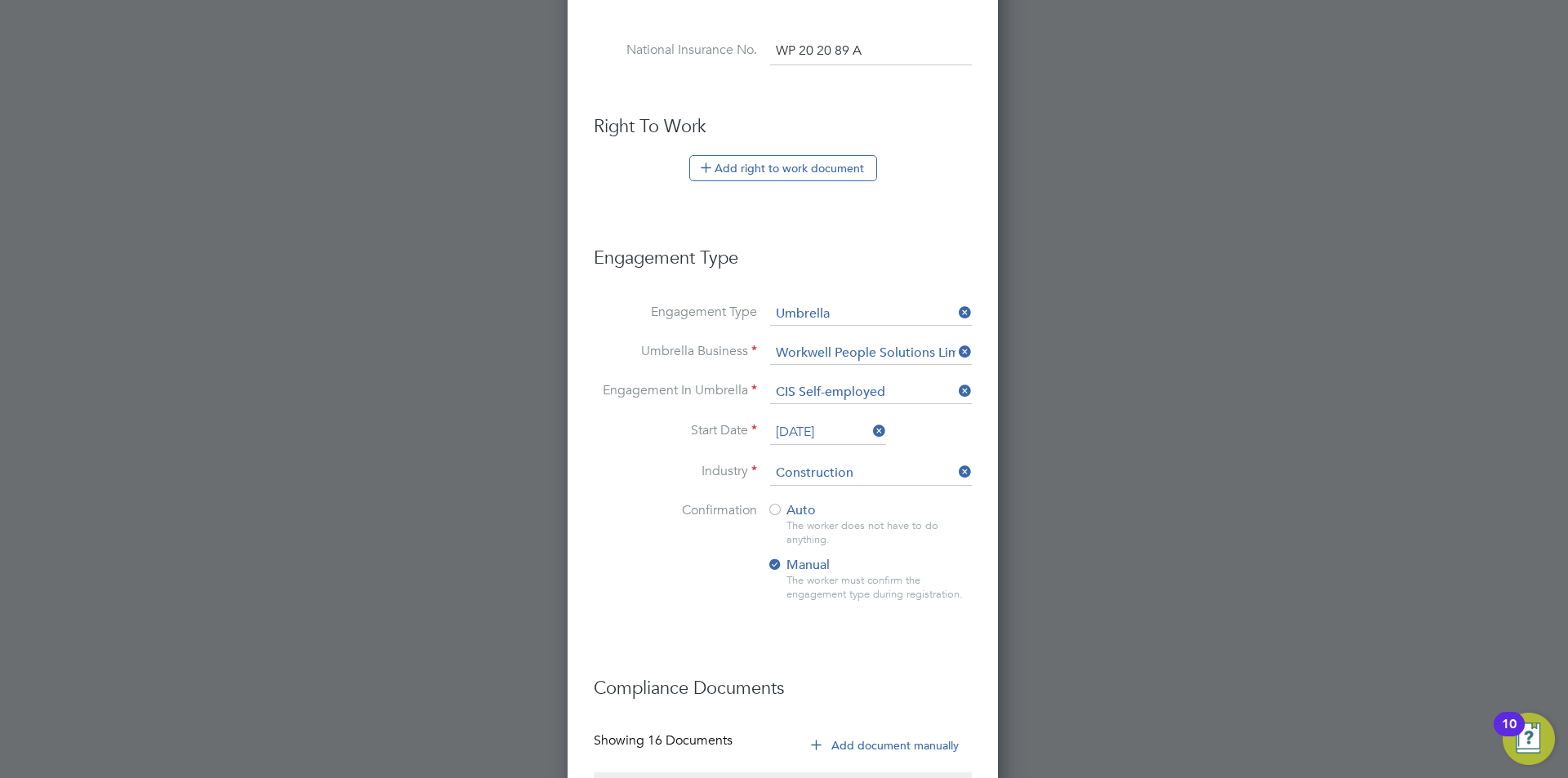
scroll to position [974, 0]
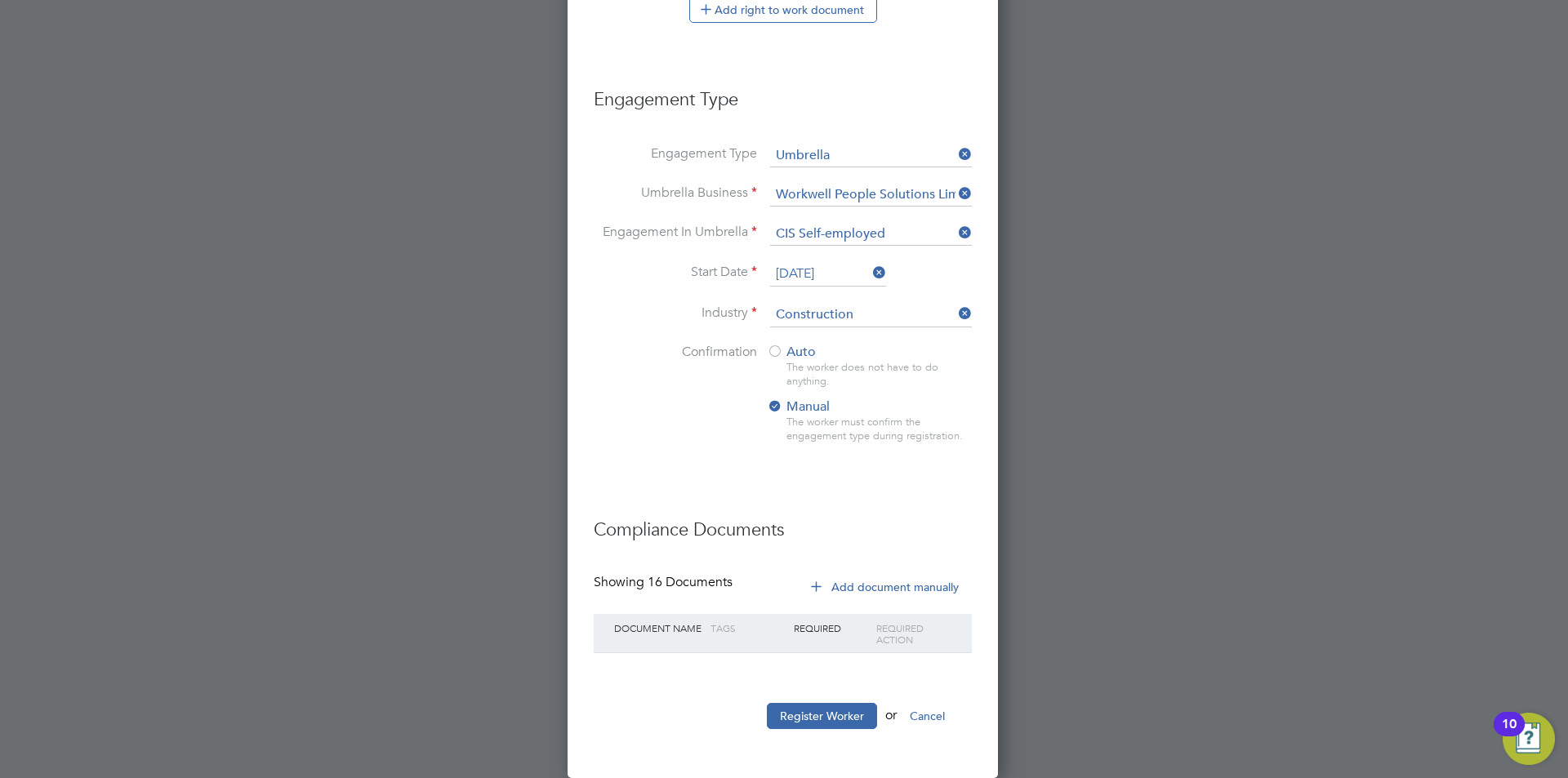
click at [822, 361] on div "The worker does not have to do anything." at bounding box center [879, 374] width 185 height 28
click at [806, 353] on span "Auto" at bounding box center [791, 352] width 49 height 16
click at [829, 714] on button "Register Worker" at bounding box center [822, 715] width 110 height 26
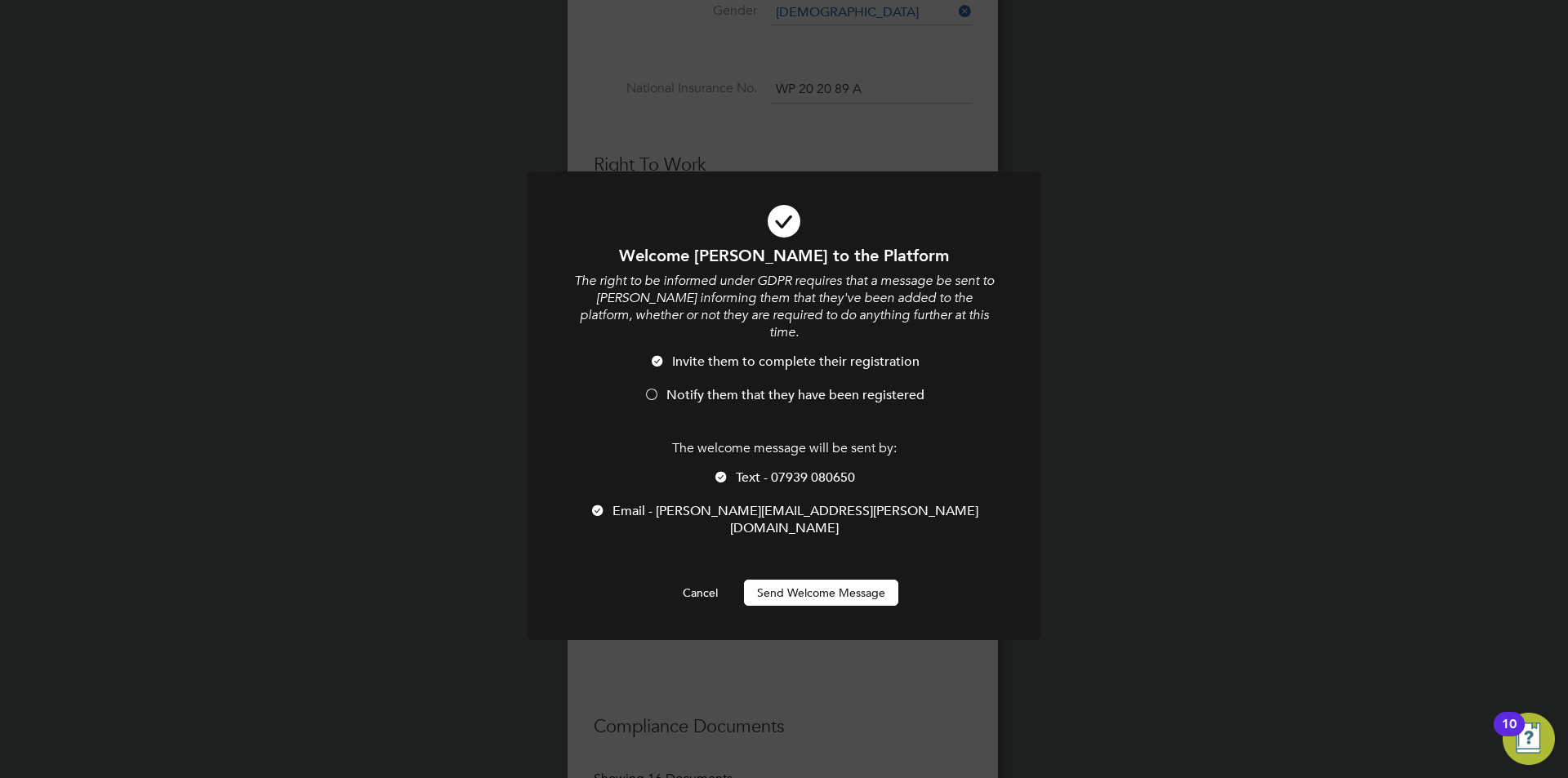
scroll to position [1691, 433]
click at [725, 387] on span "Notify them that they have been registered" at bounding box center [795, 395] width 258 height 16
click at [809, 580] on button "Send Welcome Message" at bounding box center [821, 592] width 155 height 26
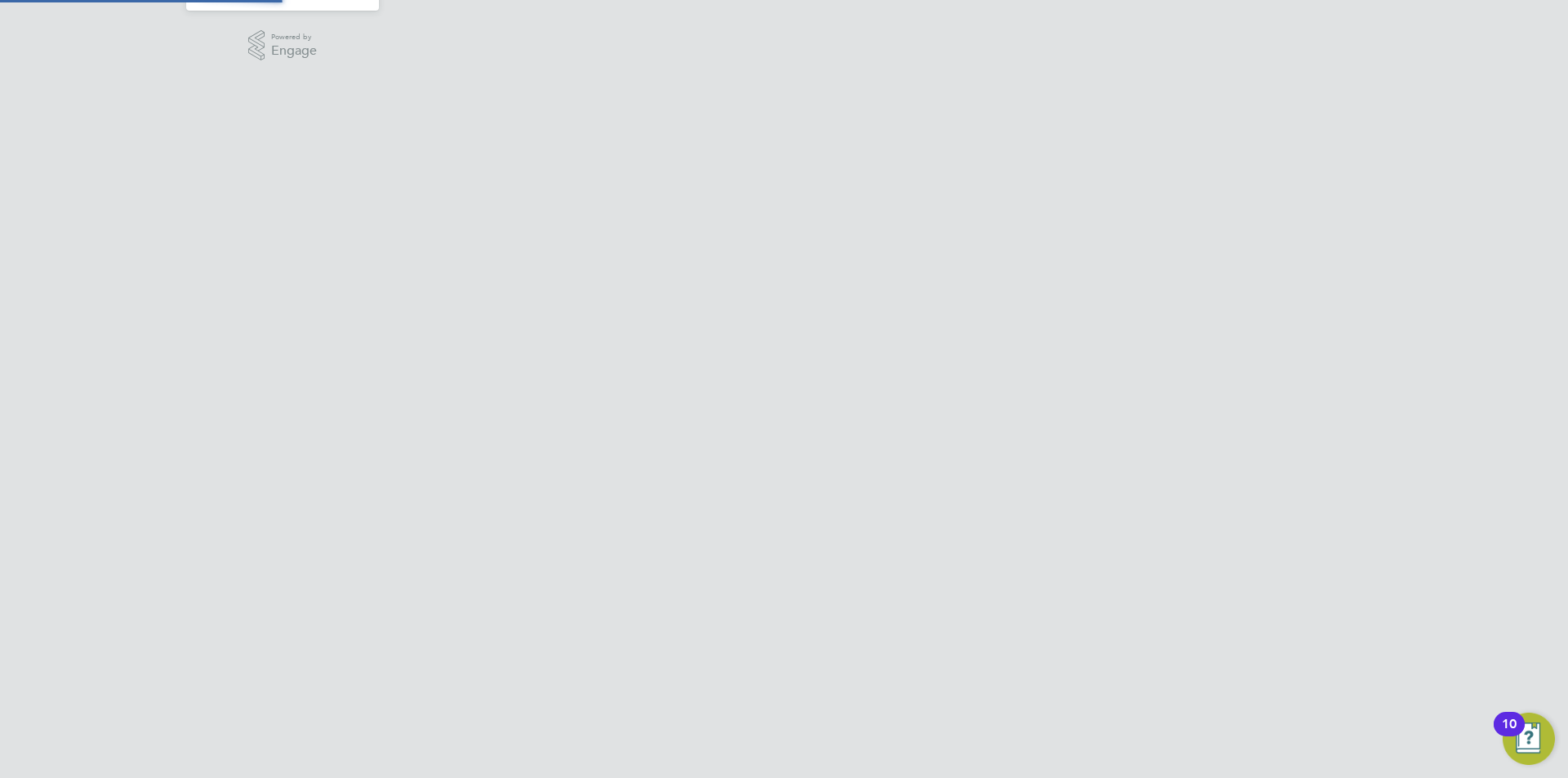
scroll to position [0, 0]
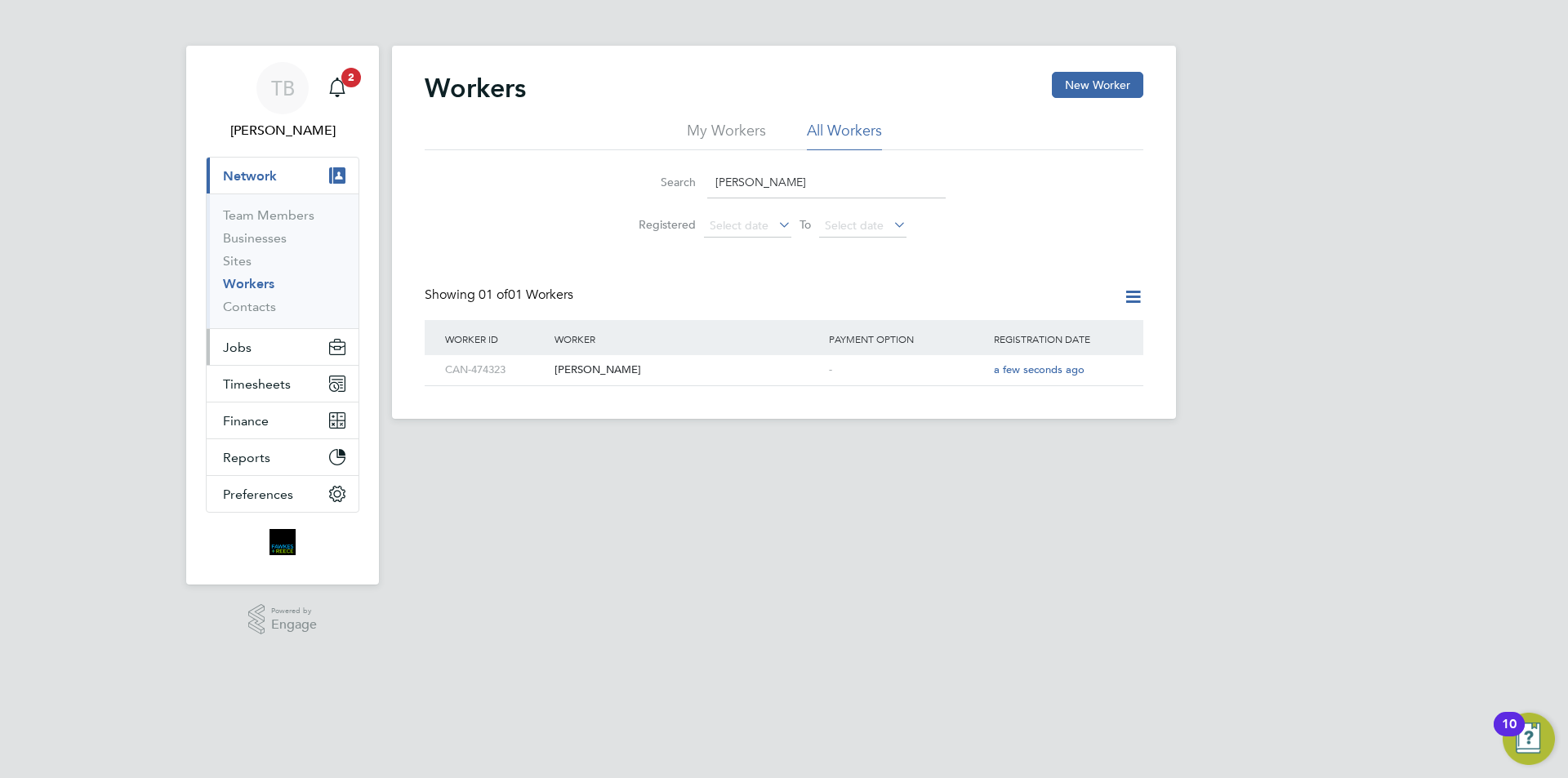
click at [230, 346] on span "Jobs" at bounding box center [237, 346] width 28 height 15
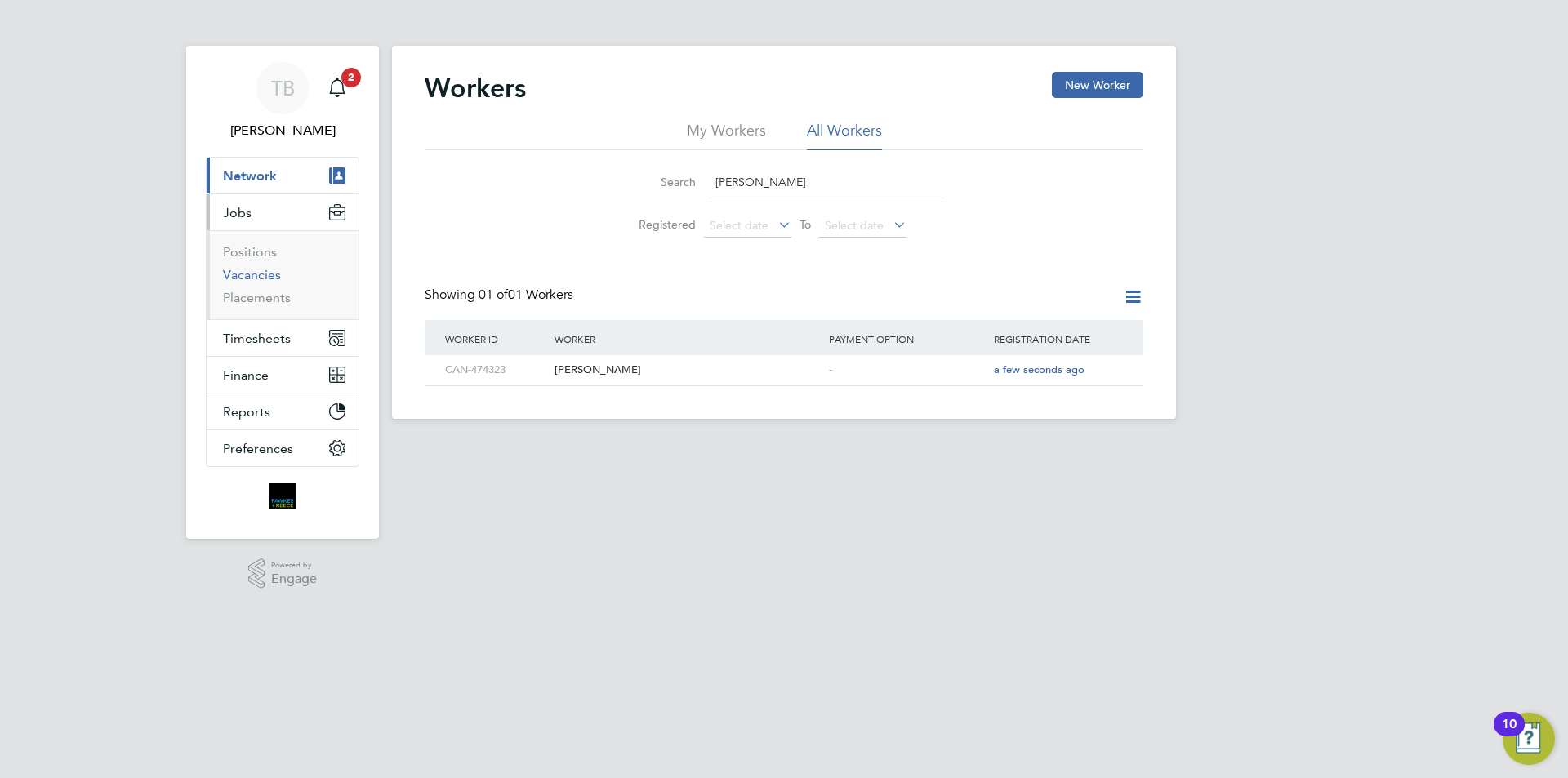
click at [267, 277] on link "Vacancies" at bounding box center [251, 274] width 58 height 15
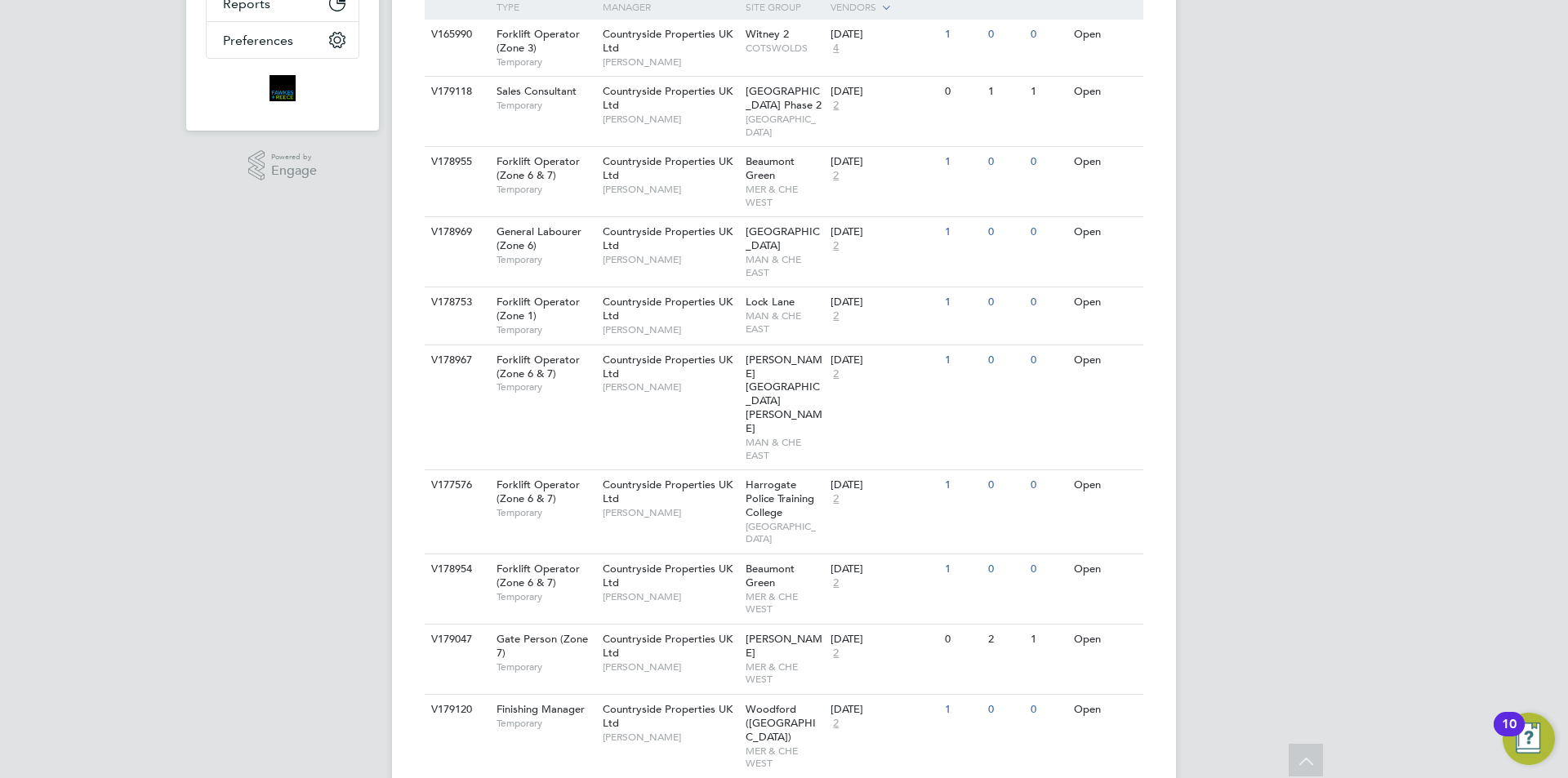
scroll to position [489, 0]
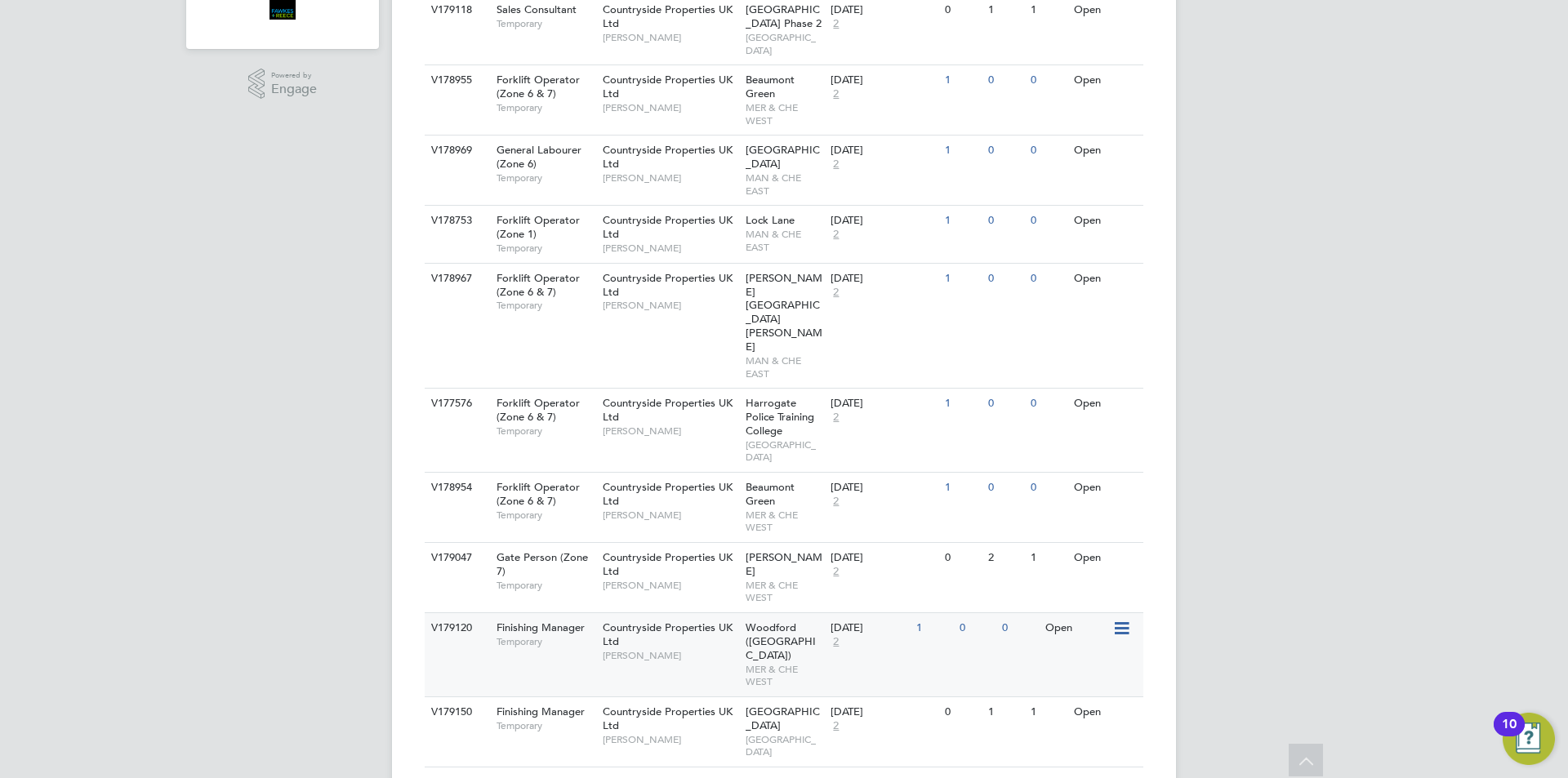
click at [771, 620] on span "Woodford ([GEOGRAPHIC_DATA])" at bounding box center [780, 640] width 70 height 42
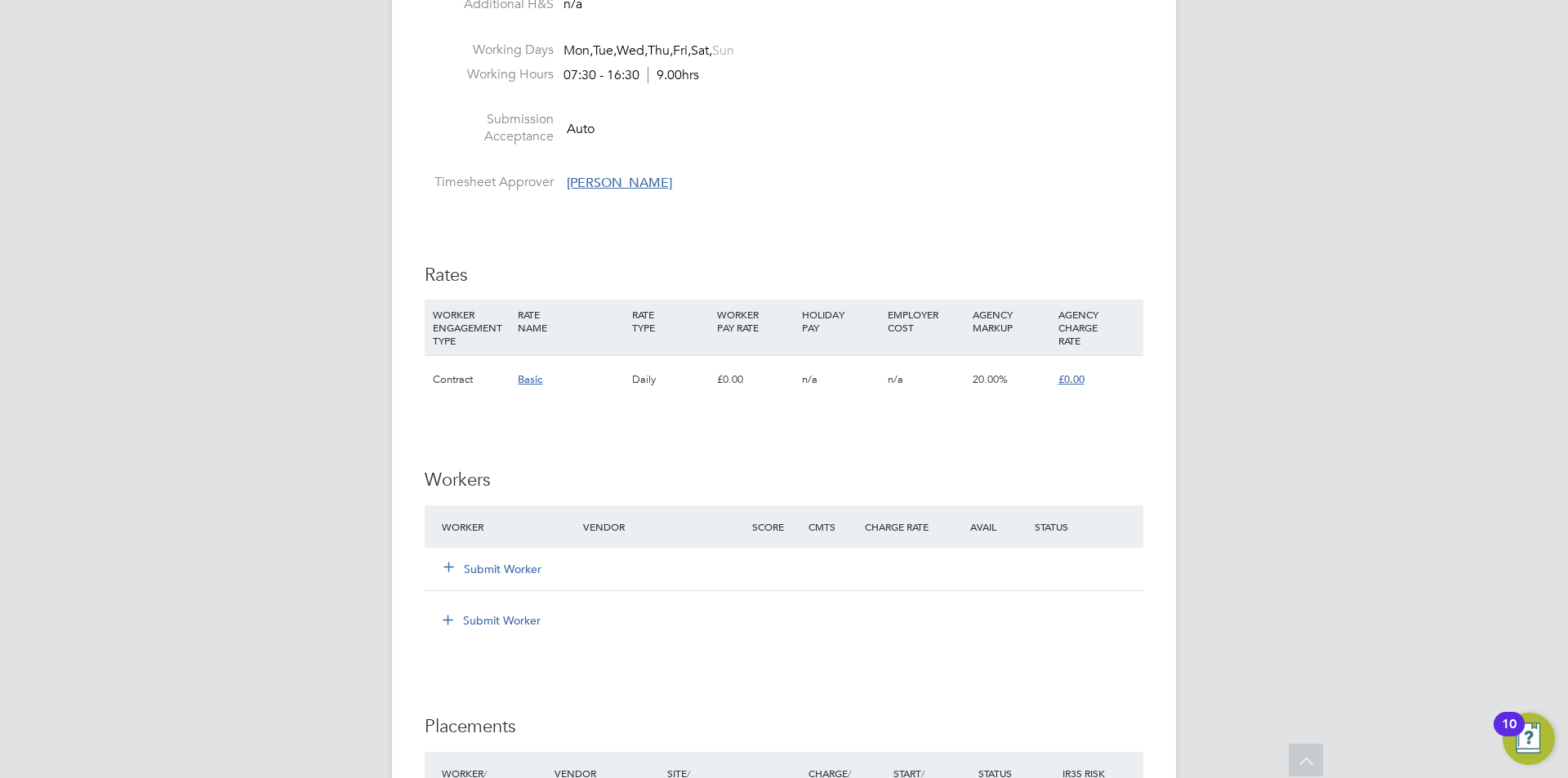
click at [490, 570] on button "Submit Worker" at bounding box center [493, 568] width 98 height 16
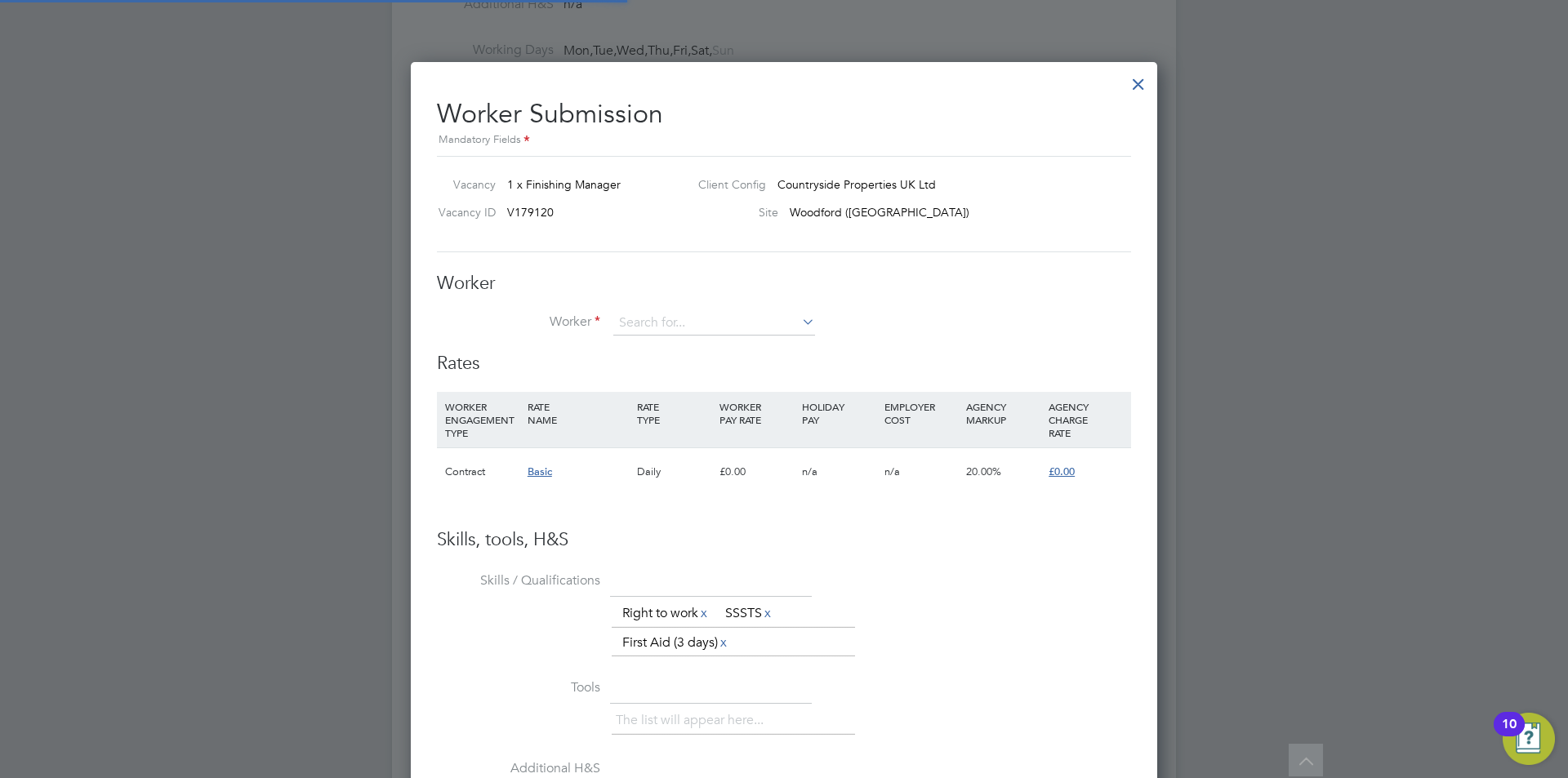
scroll to position [1034, 747]
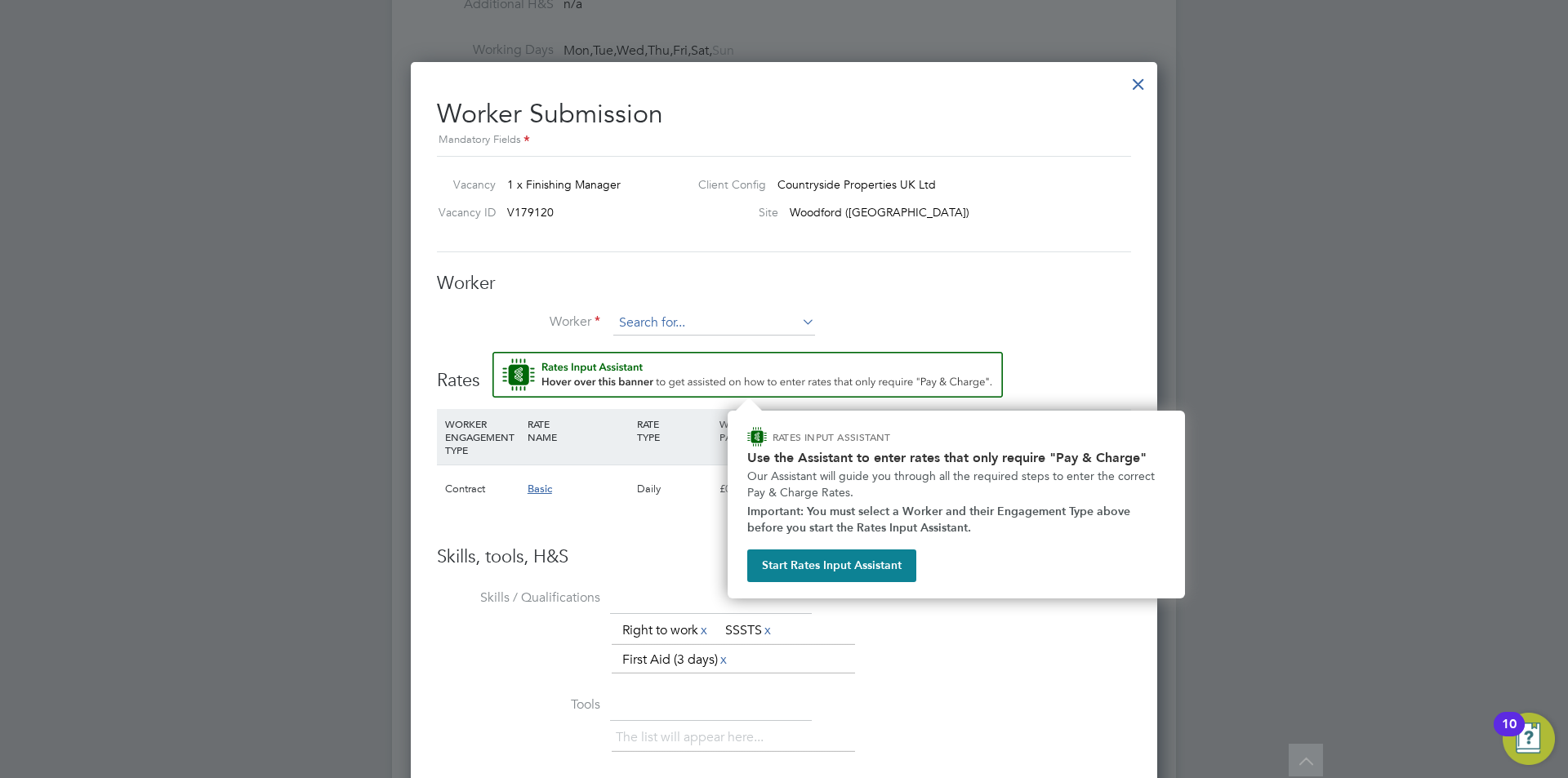
click at [663, 322] on input at bounding box center [713, 323] width 202 height 25
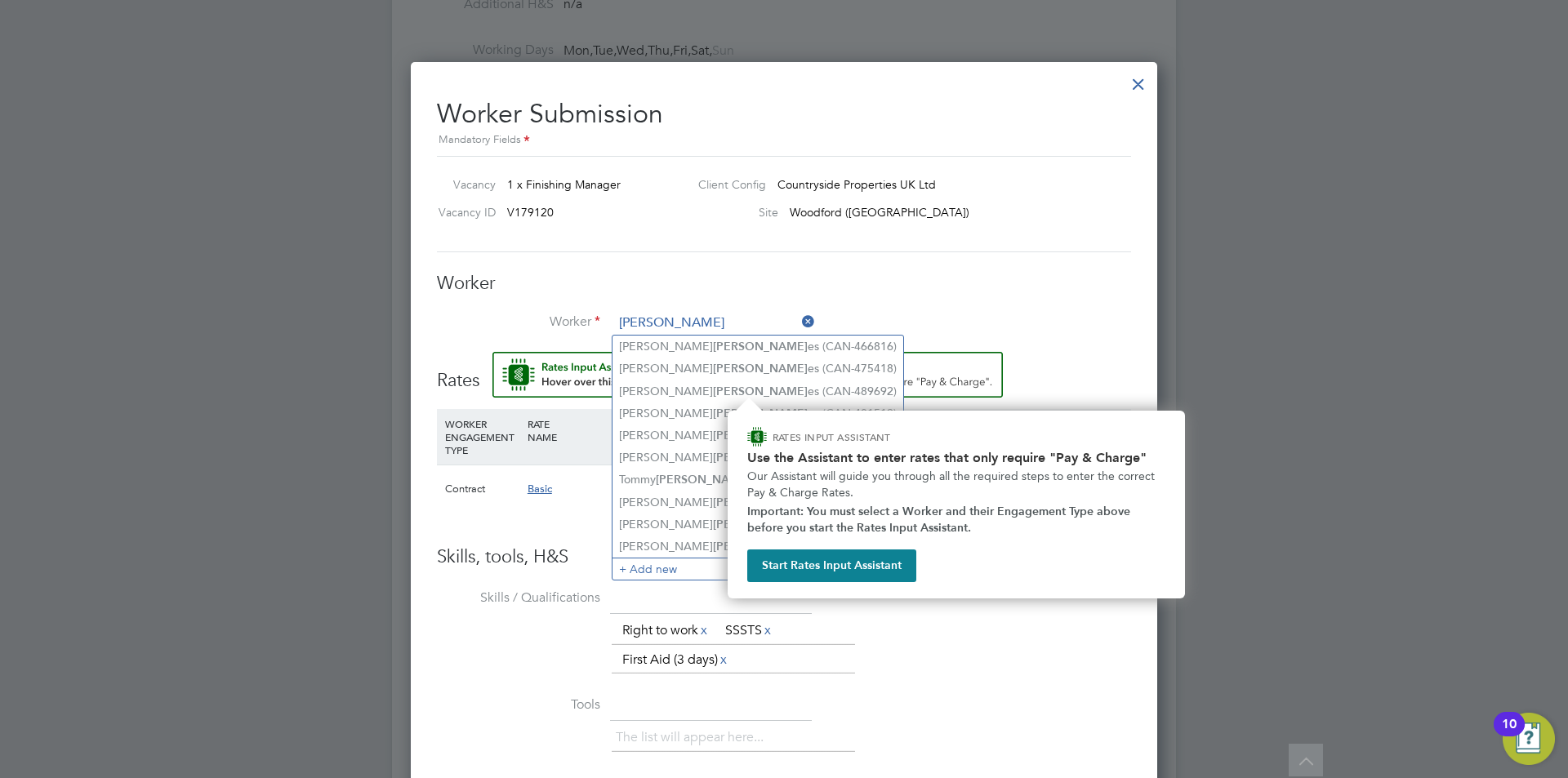
type input "[PERSON_NAME]"
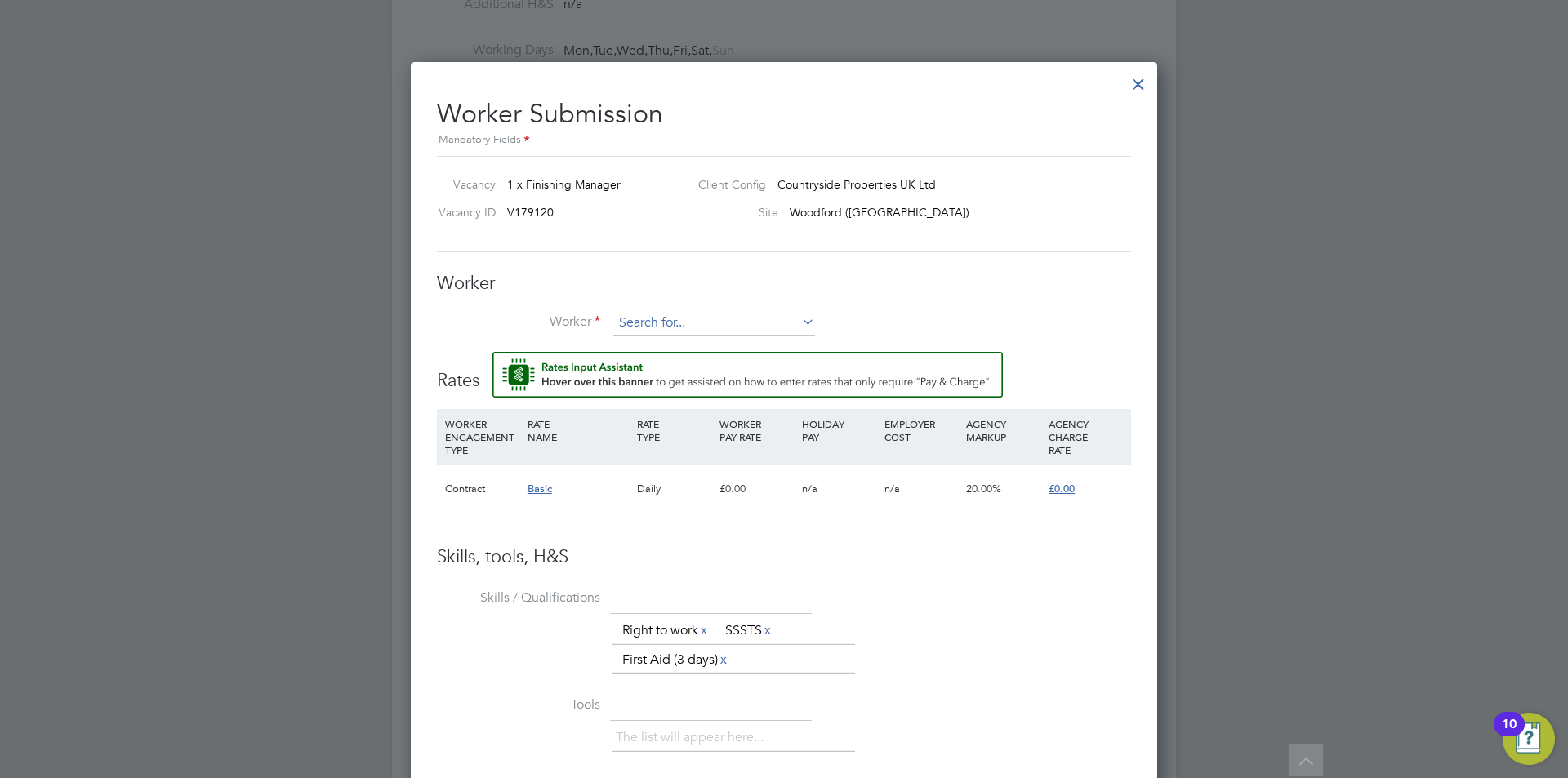
click at [647, 324] on input at bounding box center [713, 323] width 202 height 25
click at [671, 337] on li "Hugh Mu lligan (CAN-474323)" at bounding box center [728, 346] width 233 height 22
type input "Hugh Mulligan (CAN-474323)"
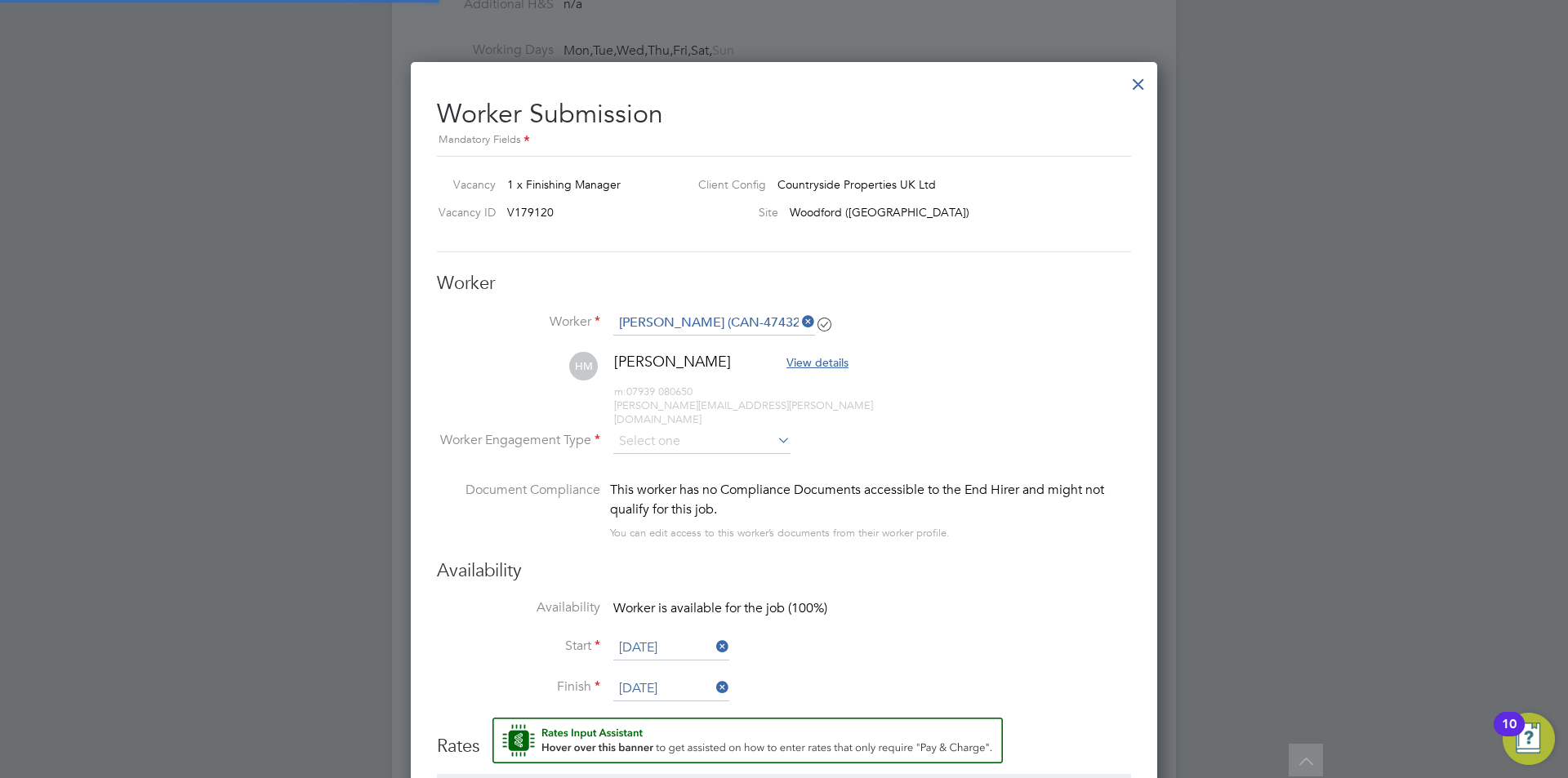
scroll to position [1399, 747]
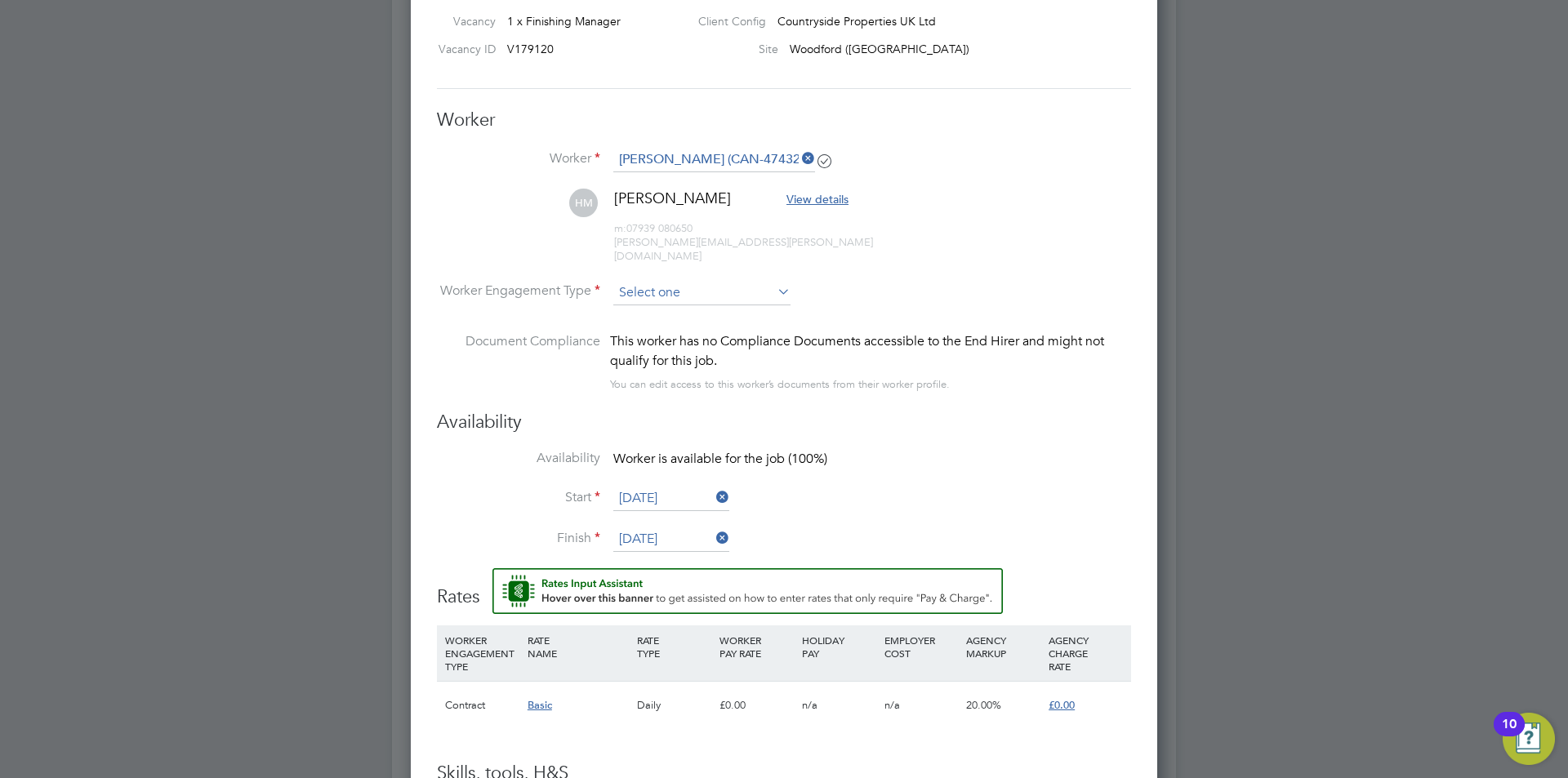
click at [704, 281] on input at bounding box center [701, 293] width 177 height 25
click at [662, 293] on li "Contract" at bounding box center [701, 301] width 179 height 21
type input "Contract"
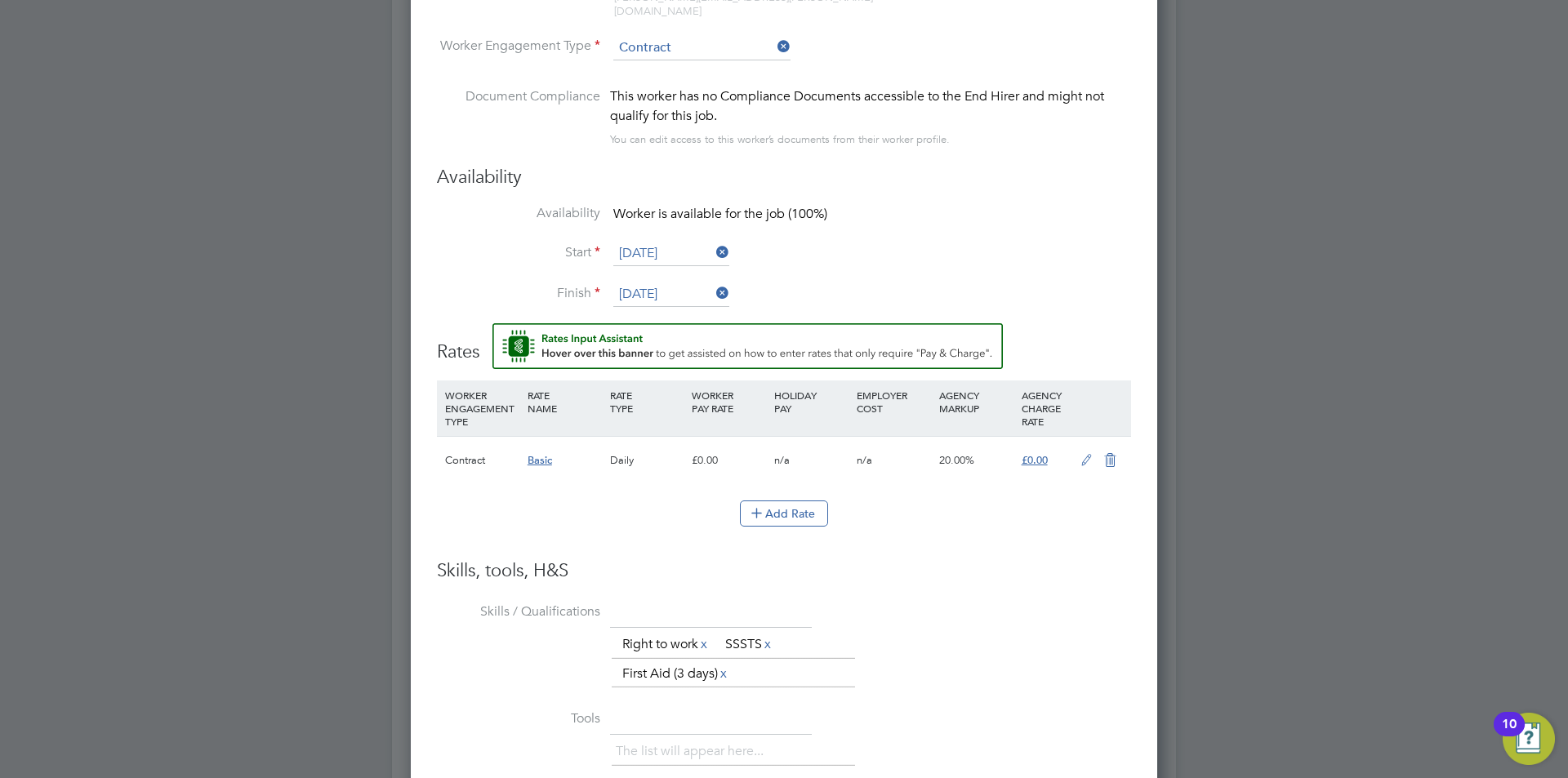
click at [1094, 737] on div "The list will appear here..." at bounding box center [871, 753] width 520 height 33
click at [1079, 454] on icon at bounding box center [1086, 460] width 20 height 13
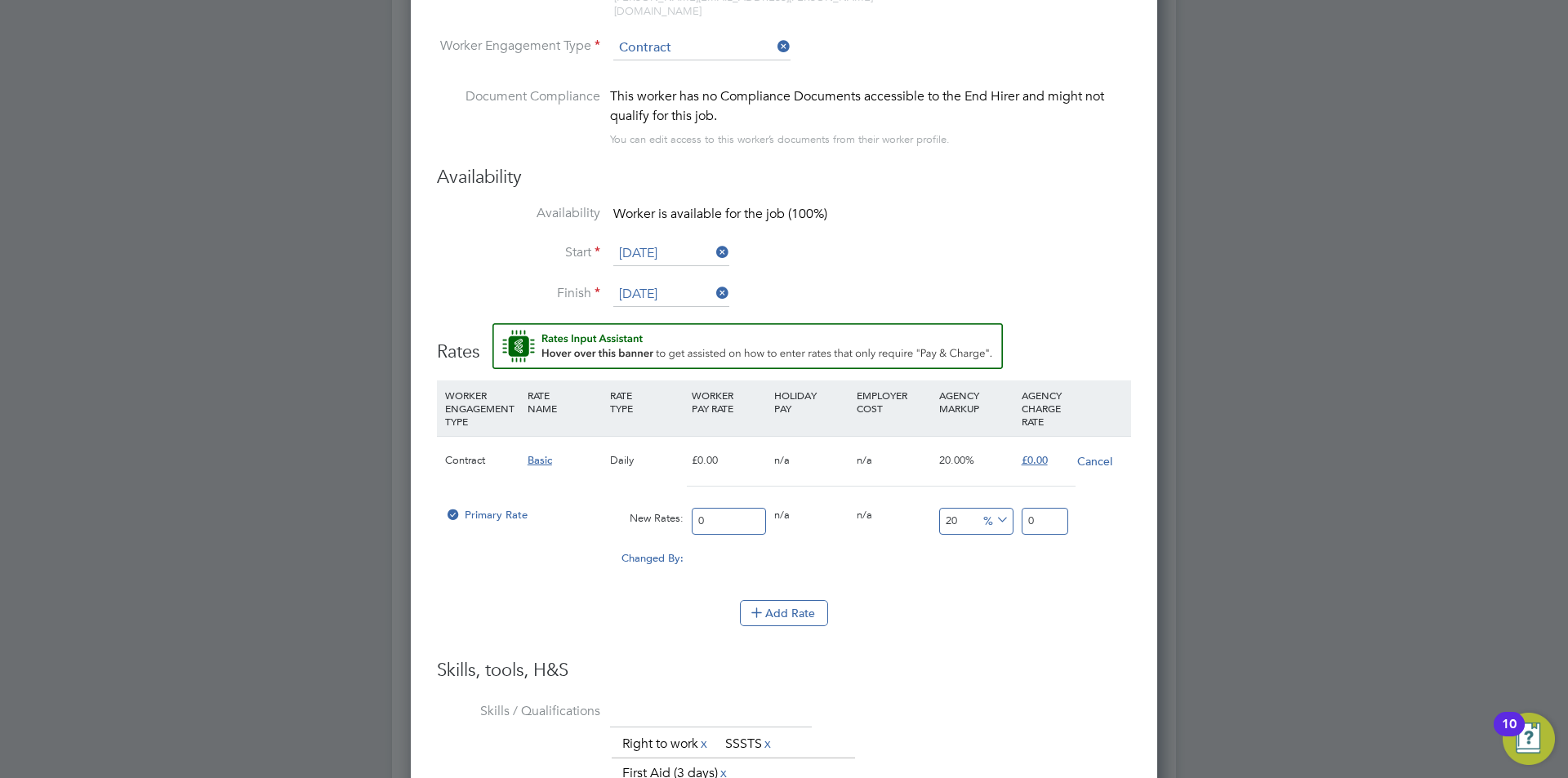
drag, startPoint x: 712, startPoint y: 505, endPoint x: 643, endPoint y: 512, distance: 69.4
click at [643, 512] on div "Primary Rate New Rates: 0 0 n/a 0 n/a 20 0 % 0" at bounding box center [784, 520] width 694 height 44
type input "2"
type input "2.4"
type input "21"
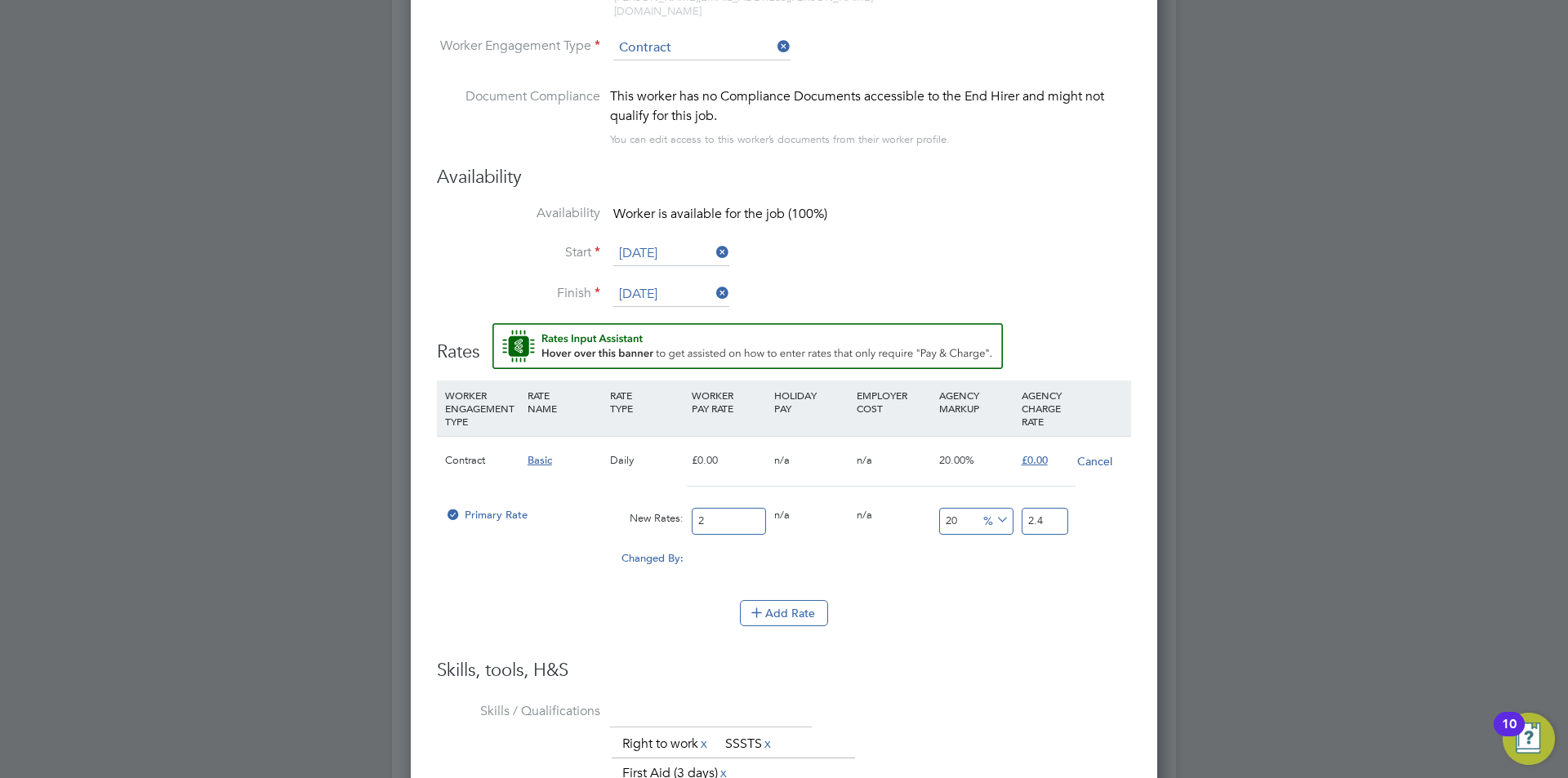
type input "25.2"
type input "210"
type input "252"
type input "210"
click at [905, 582] on li "WORKER ENGAGEMENT TYPE RATE NAME RATE TYPE WORKER PAY RATE HOLIDAY PAY EMPLOYER…" at bounding box center [784, 489] width 694 height 219
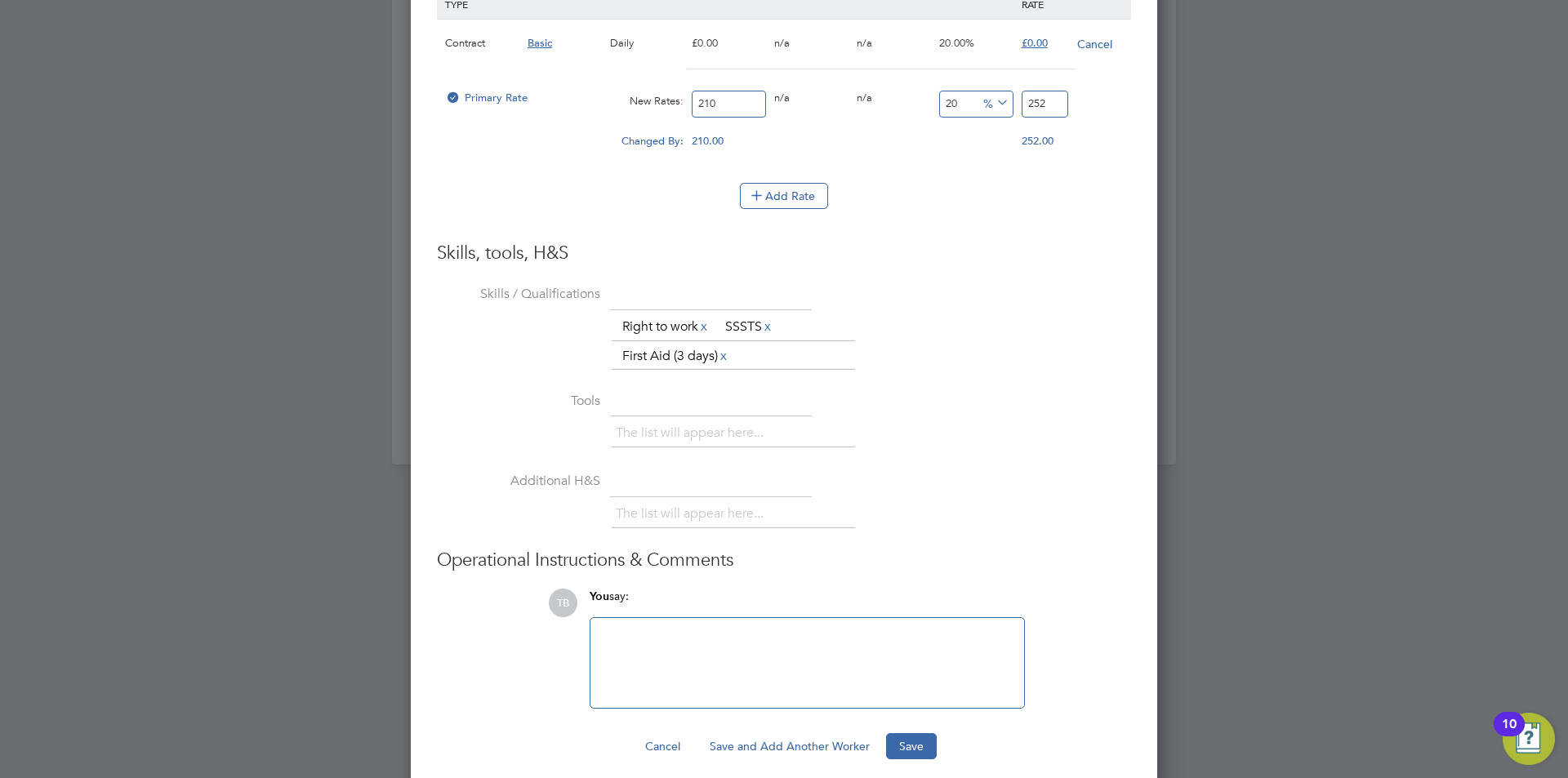
click at [904, 744] on button "Save" at bounding box center [911, 745] width 51 height 26
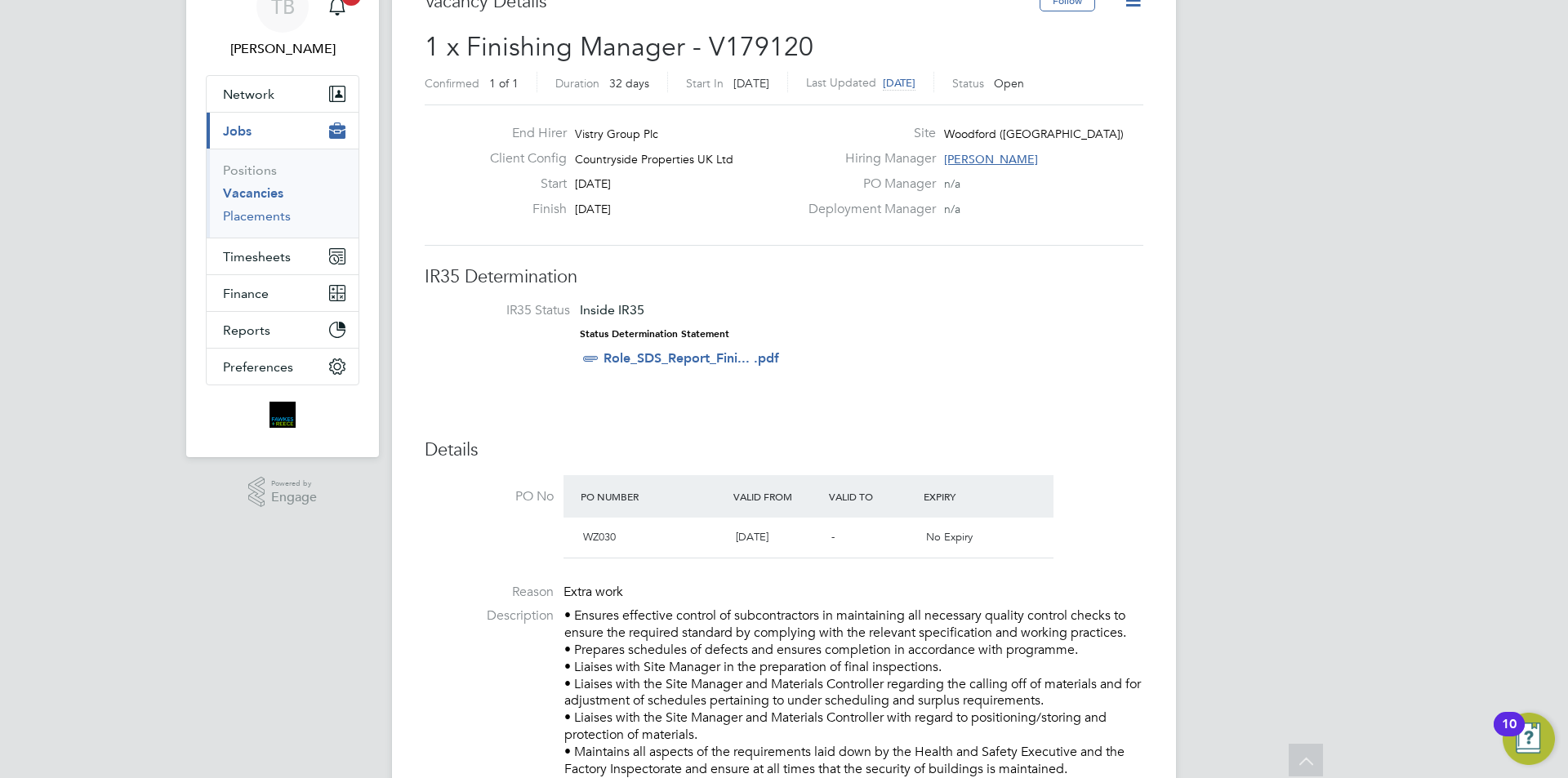
click at [252, 213] on link "Placements" at bounding box center [257, 215] width 68 height 15
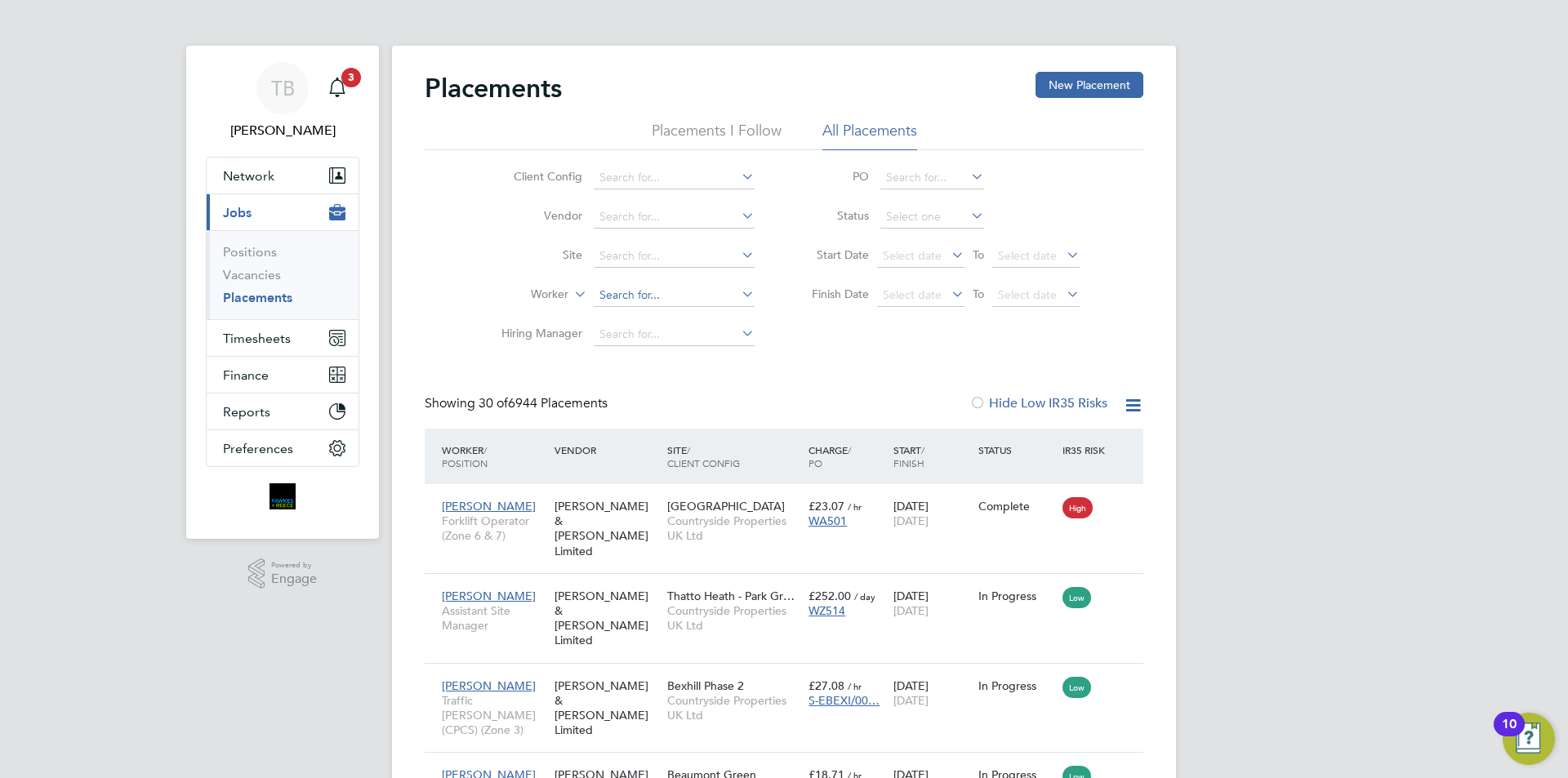
click at [612, 298] on input at bounding box center [673, 296] width 161 height 23
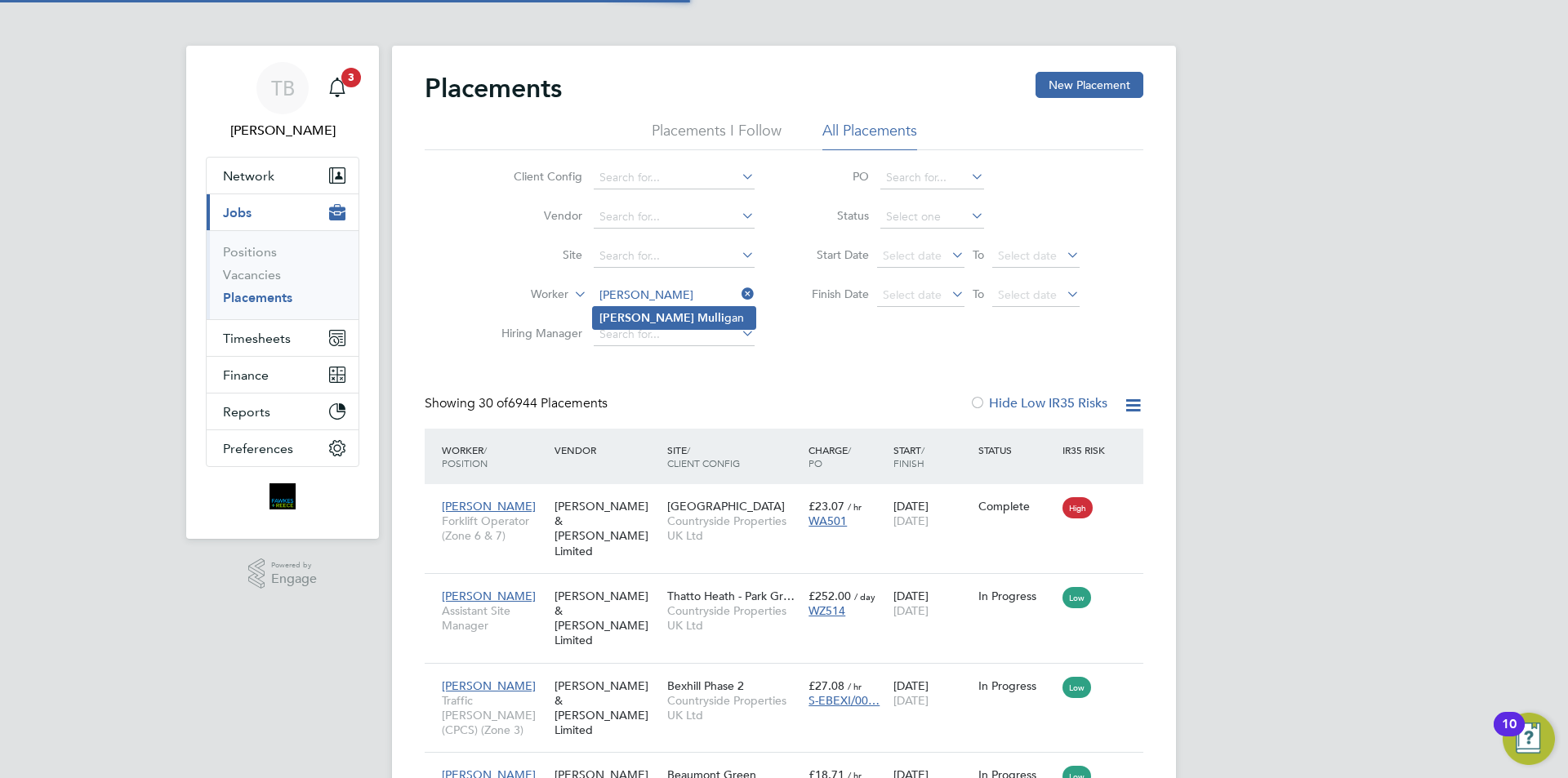
click at [678, 313] on li "Hugh Mulli gan" at bounding box center [673, 318] width 163 height 22
type input "[PERSON_NAME]"
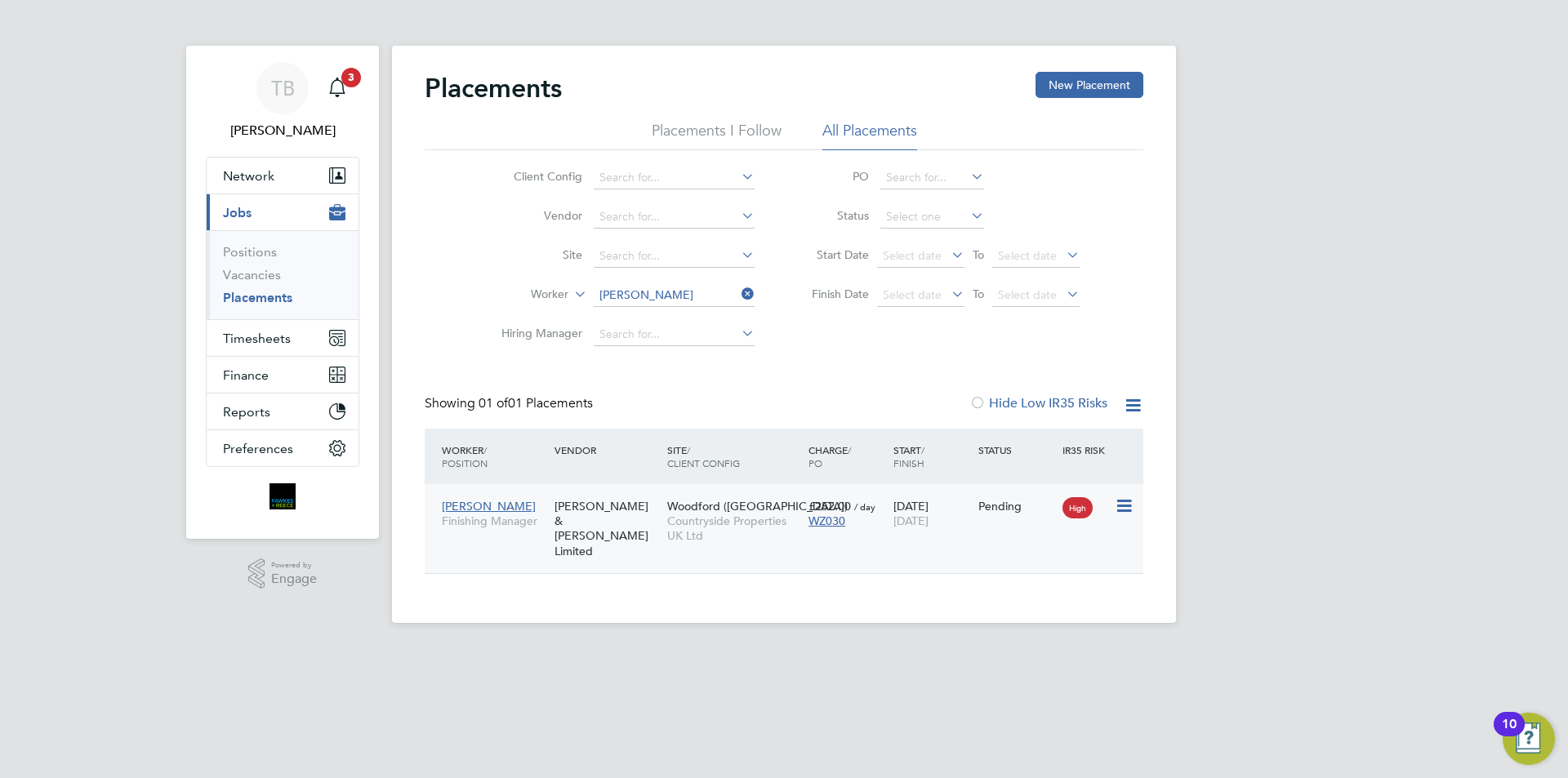
click at [1128, 509] on icon at bounding box center [1123, 506] width 16 height 20
click at [1037, 604] on li "Start" at bounding box center [1073, 607] width 116 height 23
type input "[PERSON_NAME]"
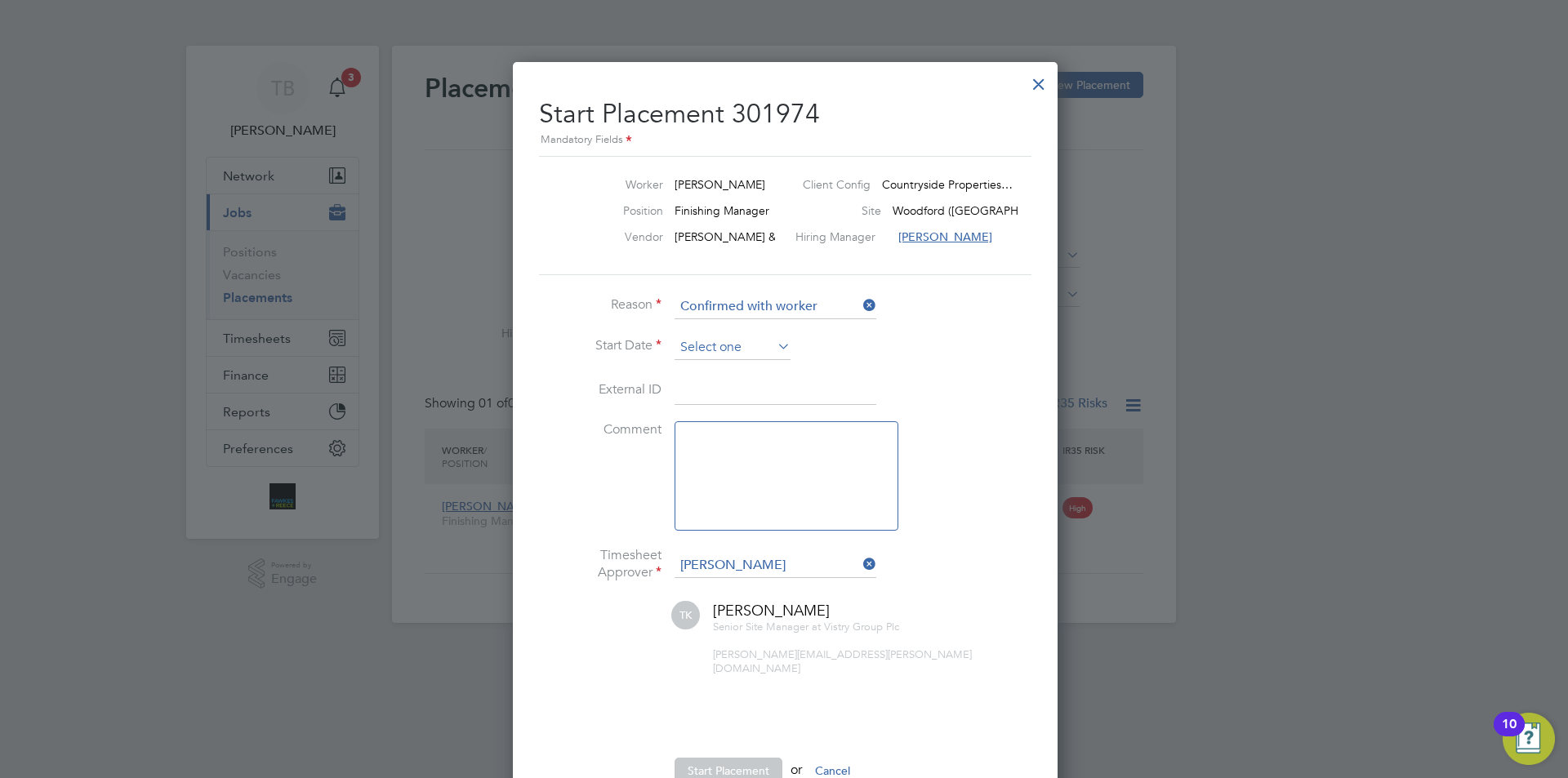
click at [731, 347] on input at bounding box center [732, 348] width 116 height 25
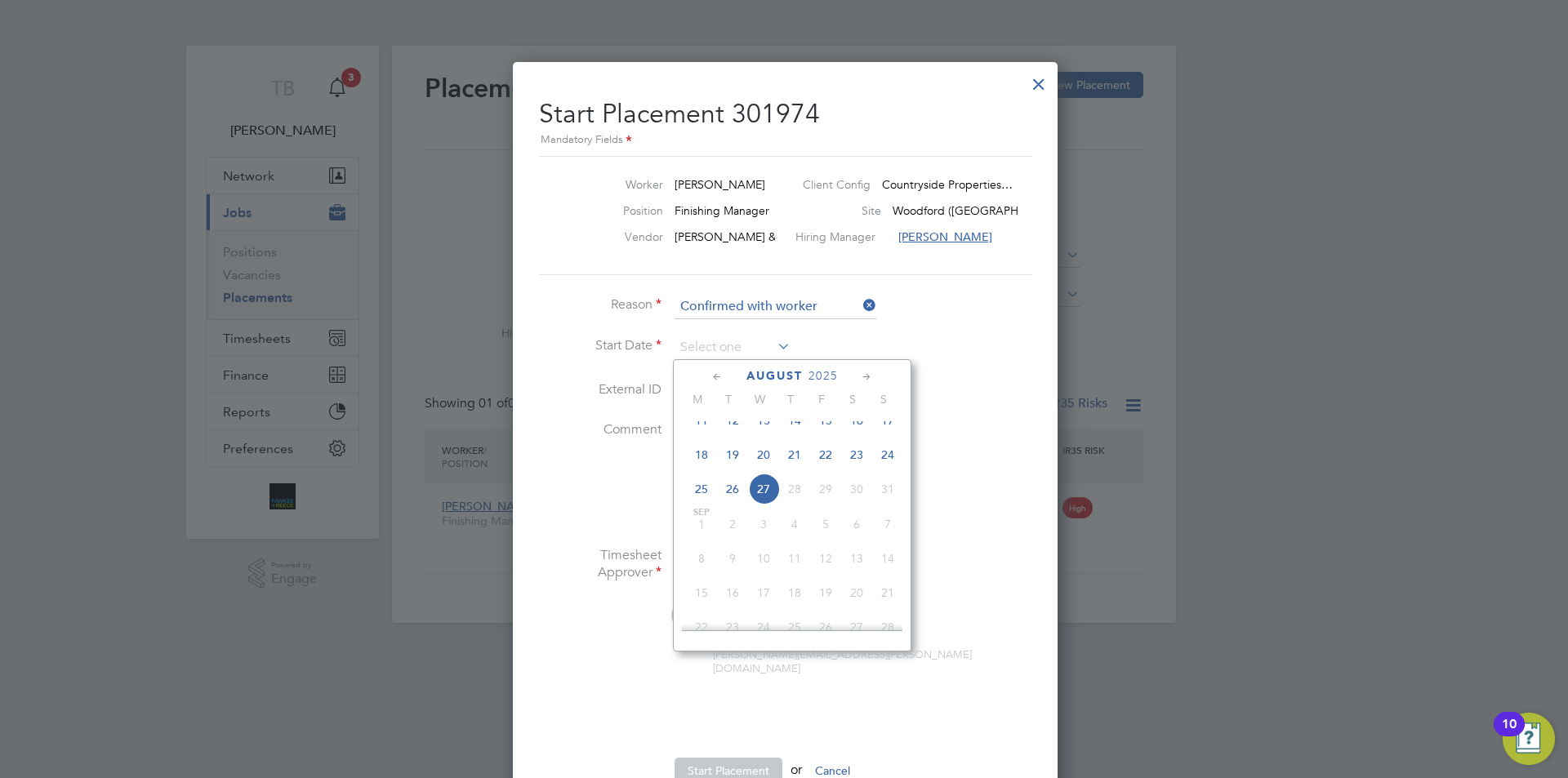
click at [731, 501] on span "26" at bounding box center [732, 488] width 31 height 31
type input "[DATE]"
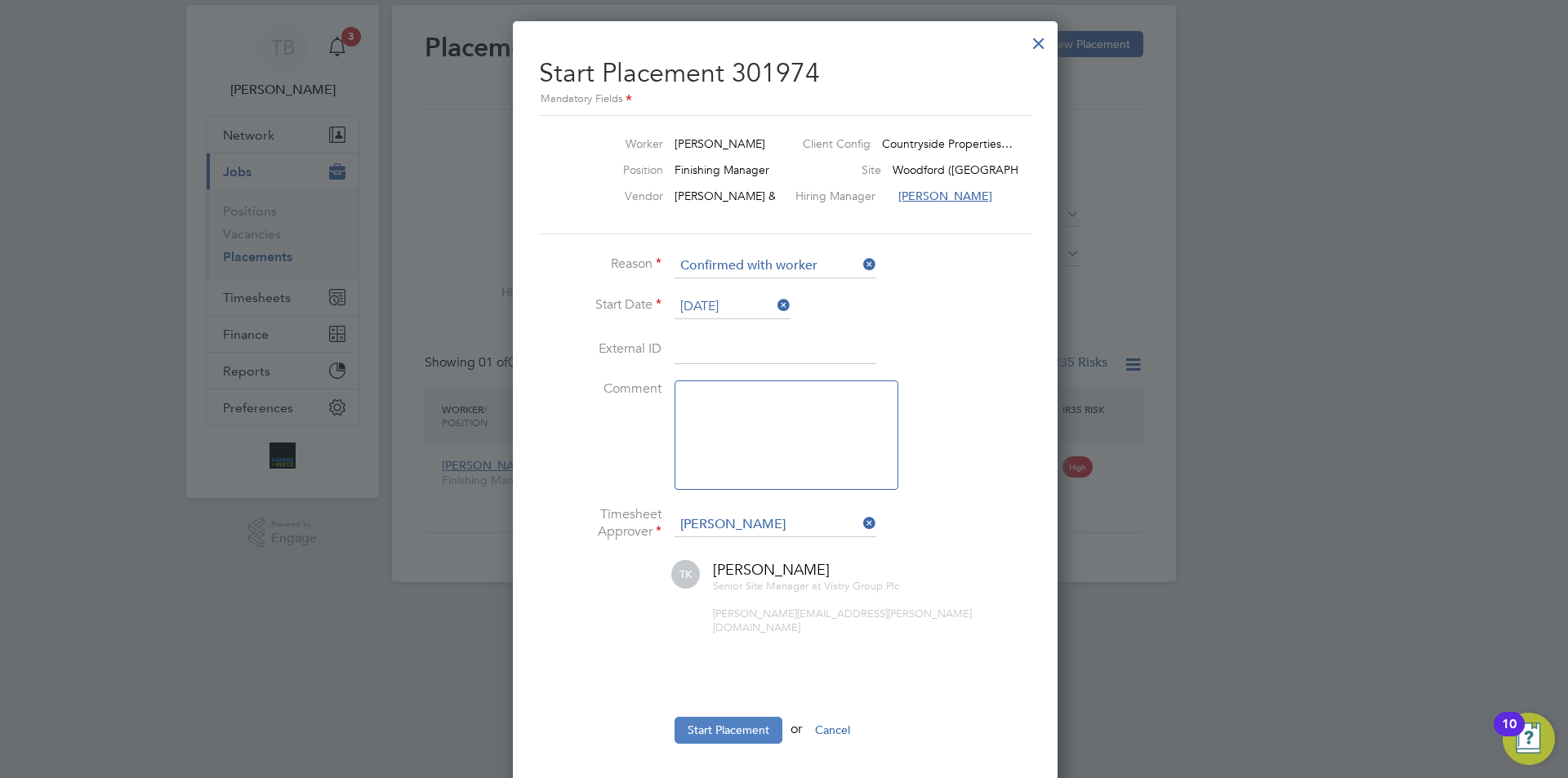
click at [746, 717] on button "Start Placement" at bounding box center [728, 729] width 107 height 26
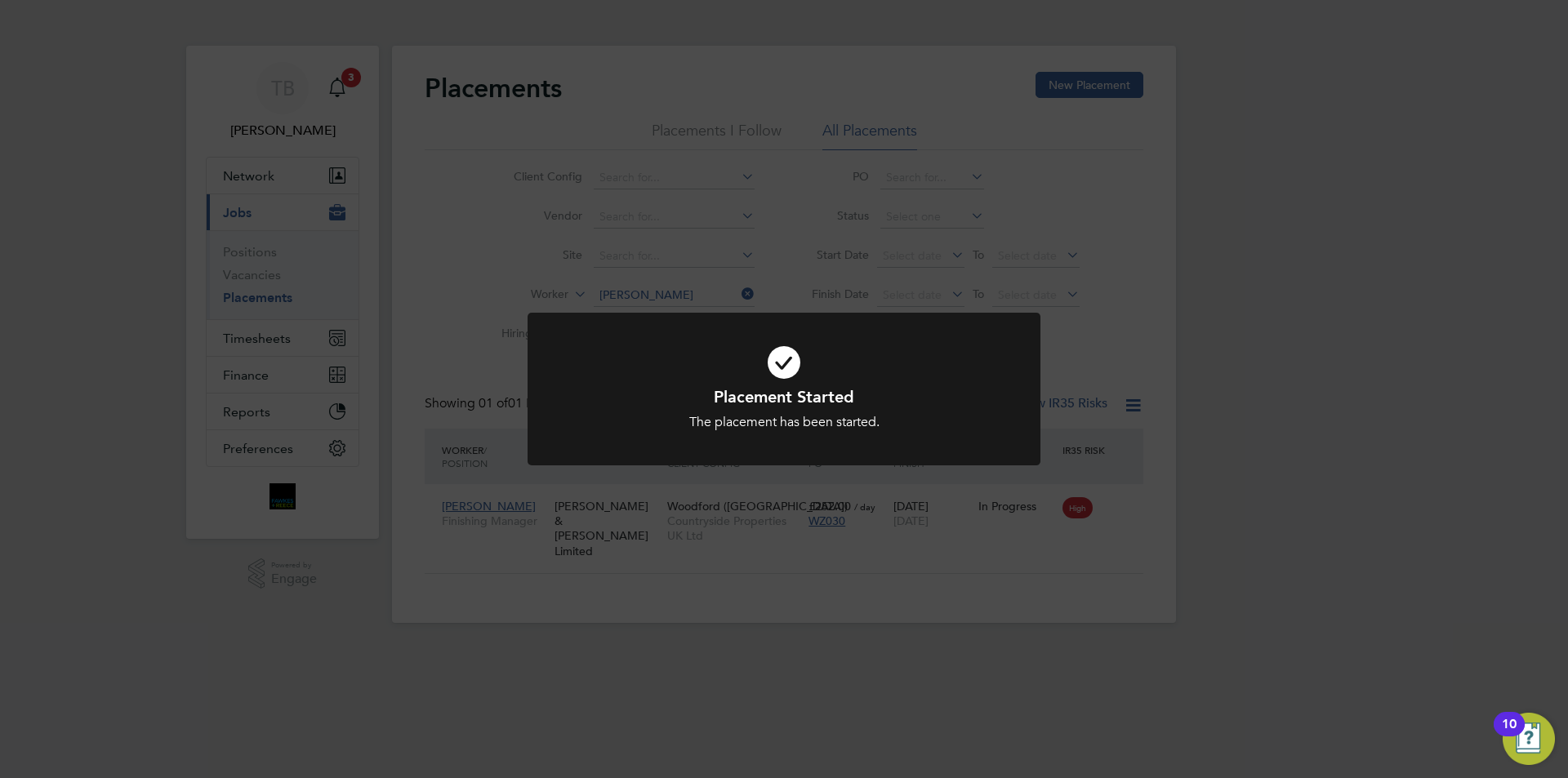
click at [584, 592] on div "Placement Started The placement has been started. Cancel Okay" at bounding box center [784, 389] width 1568 height 778
